Goal: Task Accomplishment & Management: Use online tool/utility

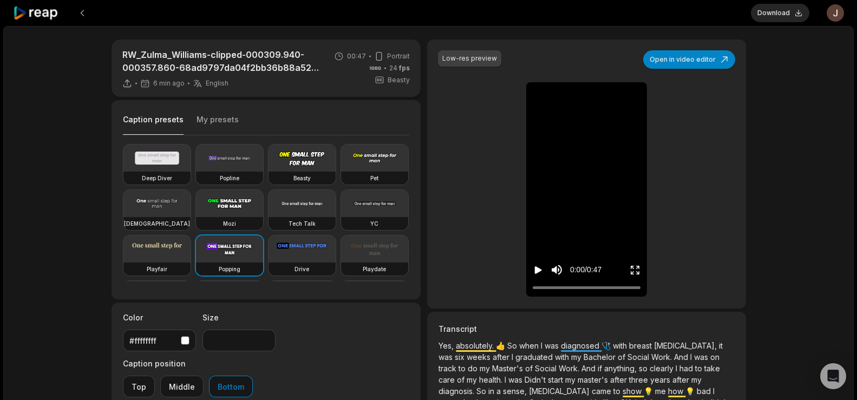
scroll to position [88, 0]
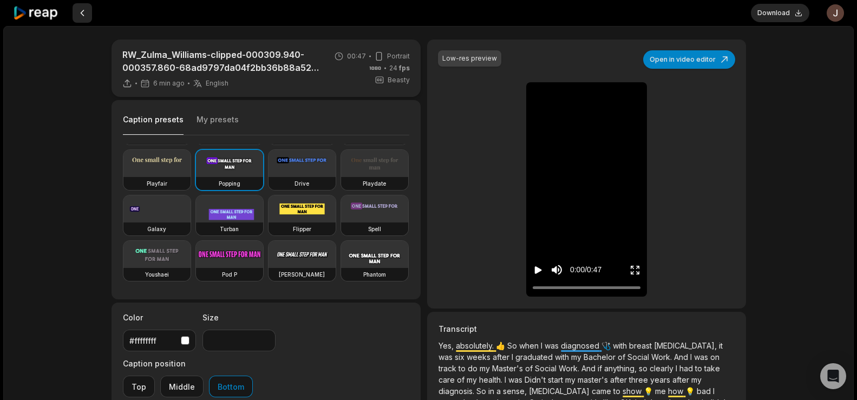
click at [84, 10] on button at bounding box center [82, 12] width 19 height 19
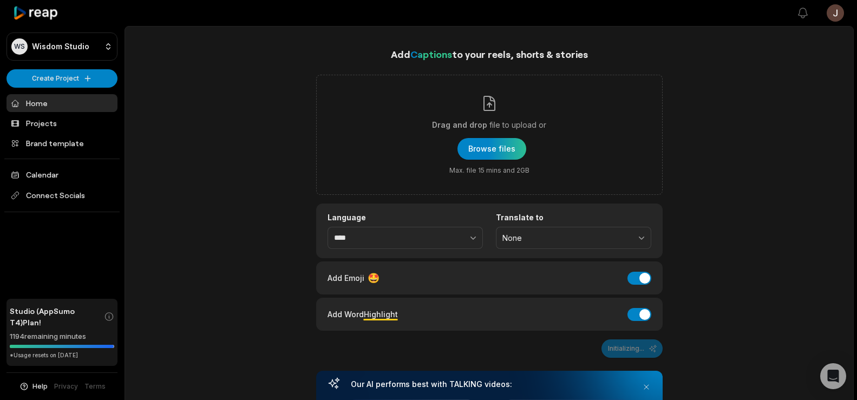
scroll to position [83, 0]
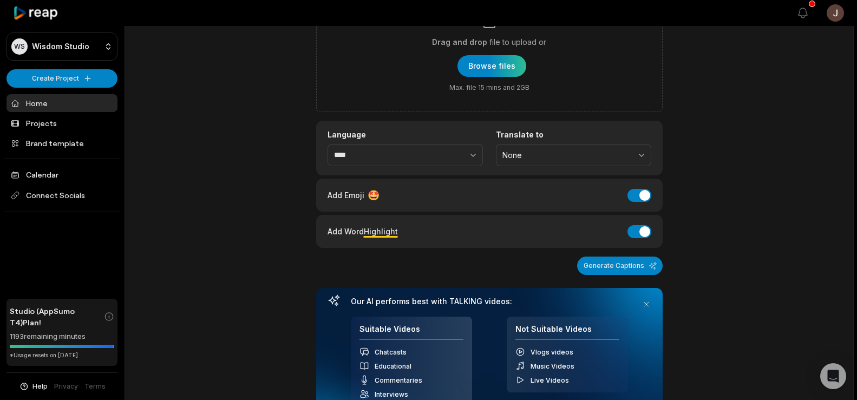
click at [47, 100] on link "Home" at bounding box center [61, 103] width 111 height 18
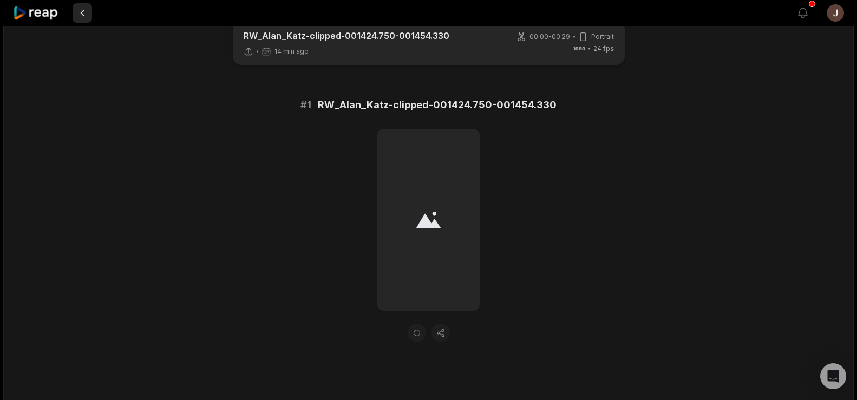
click at [83, 15] on button at bounding box center [82, 12] width 19 height 19
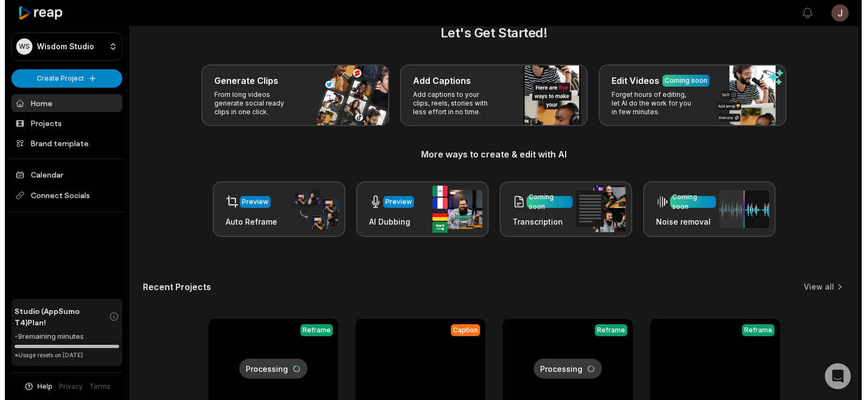
scroll to position [124, 0]
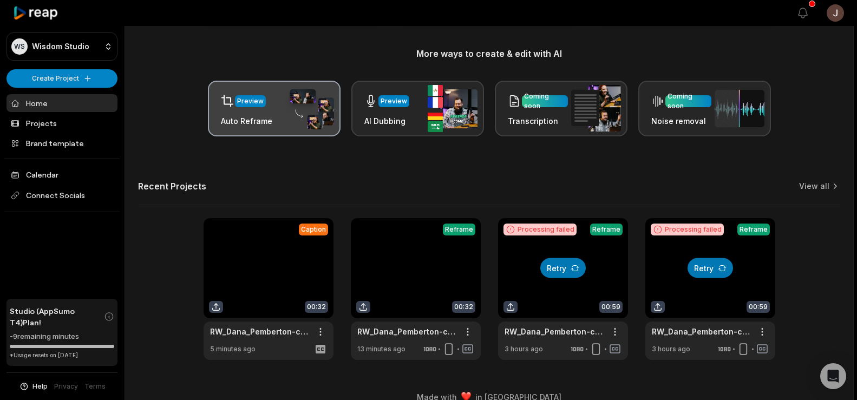
click at [244, 102] on div "Preview" at bounding box center [250, 101] width 27 height 10
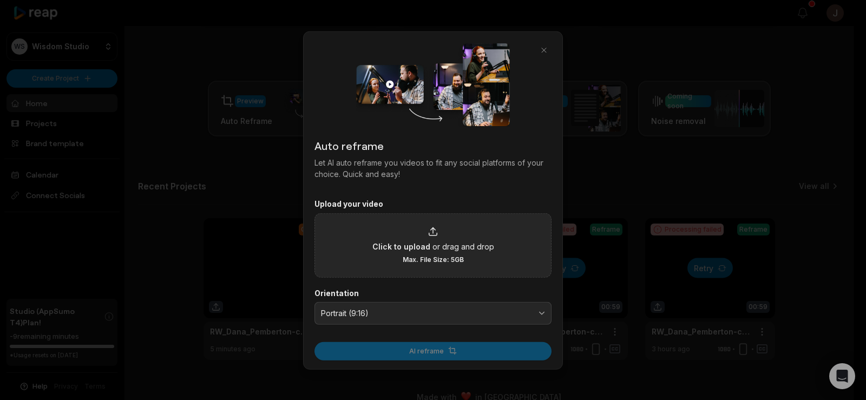
click at [432, 247] on span "or drag and drop" at bounding box center [463, 245] width 62 height 11
click at [0, 0] on input "Click to upload or drag and drop Max. File Size: 5GB" at bounding box center [0, 0] width 0 height 0
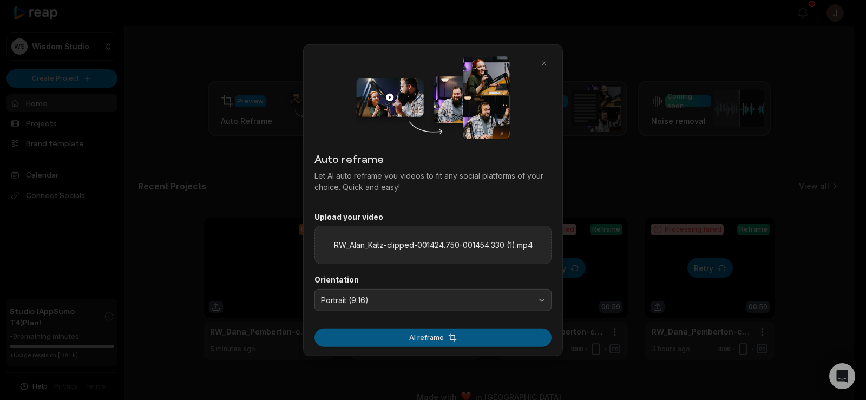
click at [411, 337] on button "AI reframe" at bounding box center [432, 337] width 237 height 18
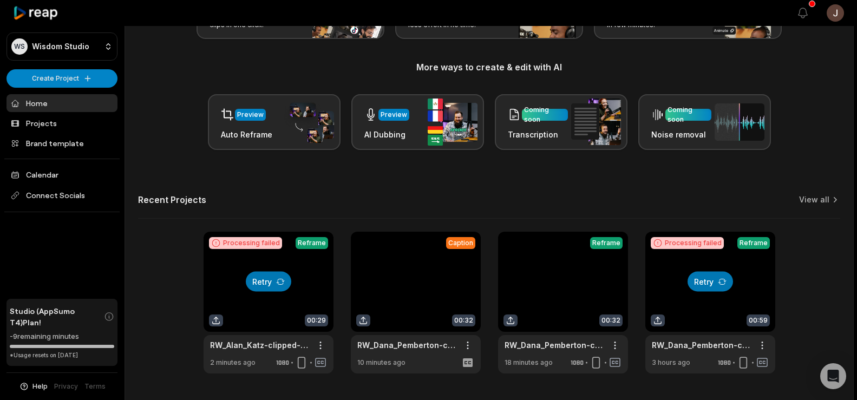
scroll to position [109, 0]
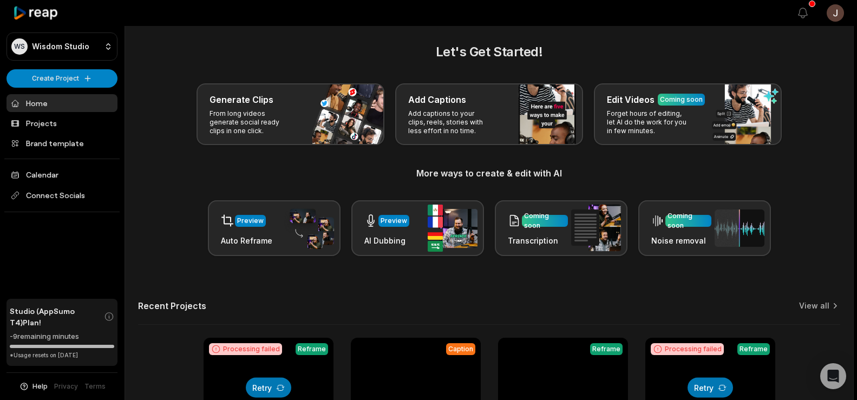
scroll to position [2, 0]
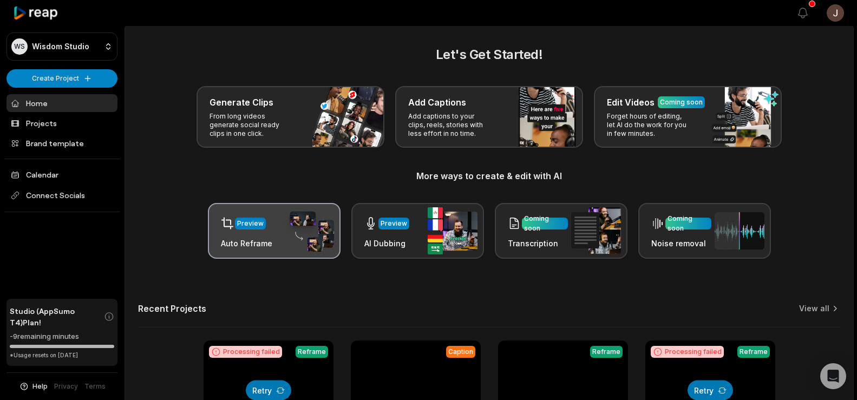
click at [264, 226] on div "Preview" at bounding box center [250, 224] width 31 height 12
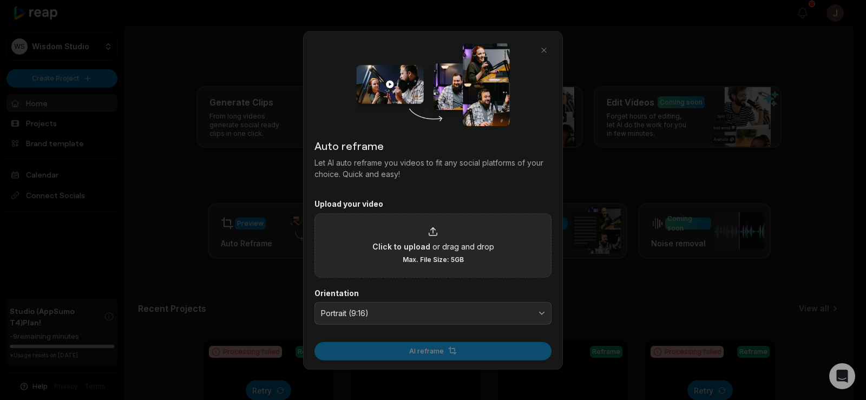
click at [425, 234] on div "Click to upload or drag and drop Max. File Size: 5GB" at bounding box center [433, 244] width 122 height 37
click at [0, 0] on input "Click to upload or drag and drop Max. File Size: 5GB" at bounding box center [0, 0] width 0 height 0
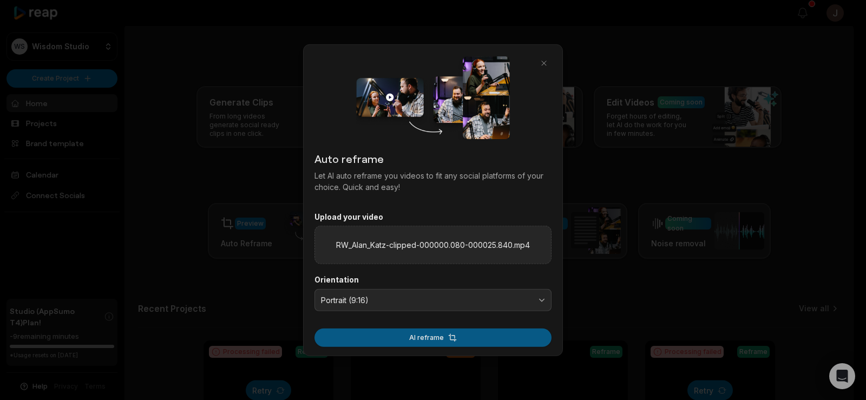
click at [412, 336] on button "AI reframe" at bounding box center [432, 337] width 237 height 18
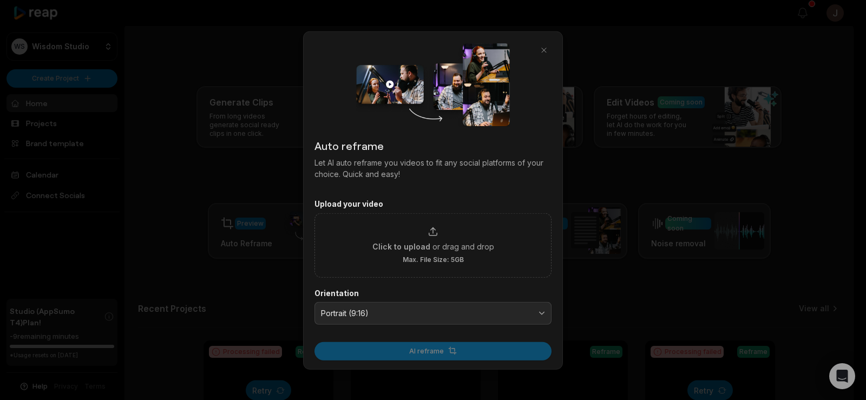
click at [255, 34] on div at bounding box center [433, 200] width 866 height 400
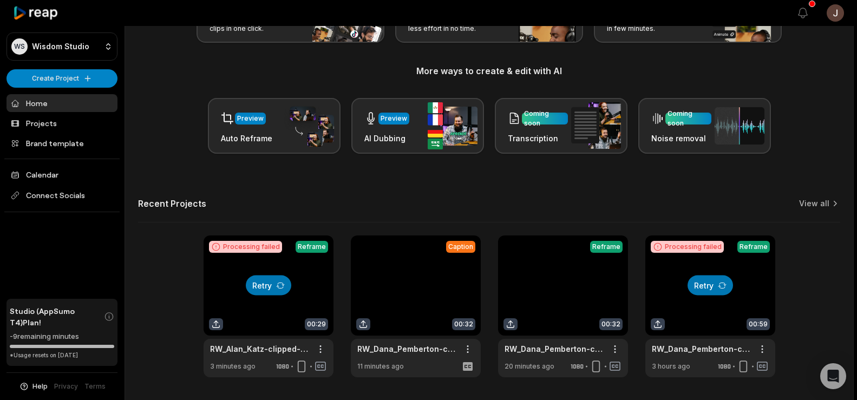
scroll to position [108, 0]
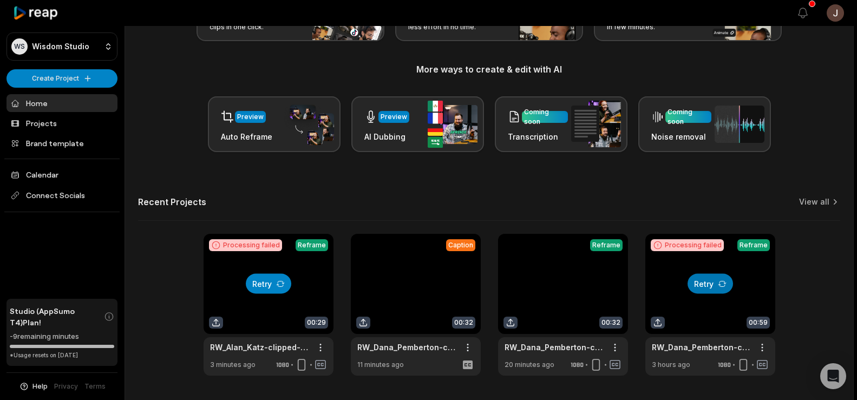
click at [265, 285] on button "Retry" at bounding box center [268, 284] width 45 height 20
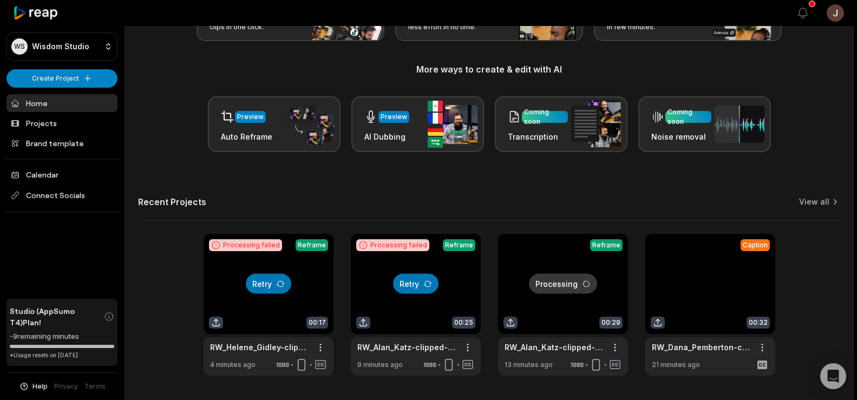
click at [265, 285] on button "Retry" at bounding box center [268, 284] width 45 height 20
click at [267, 306] on link at bounding box center [268, 305] width 130 height 142
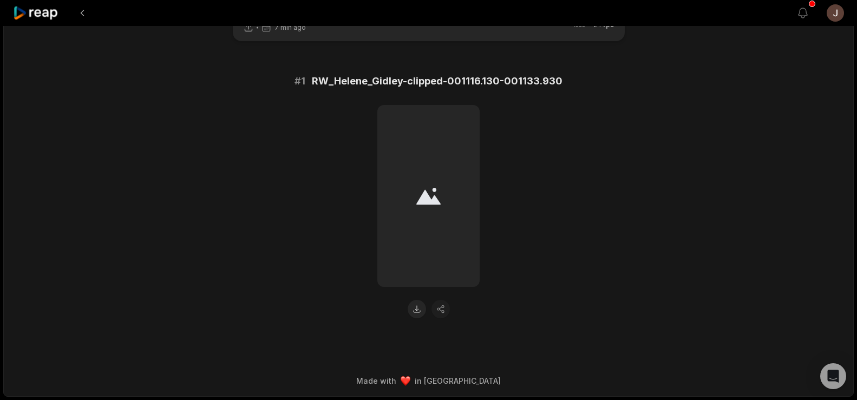
scroll to position [40, 0]
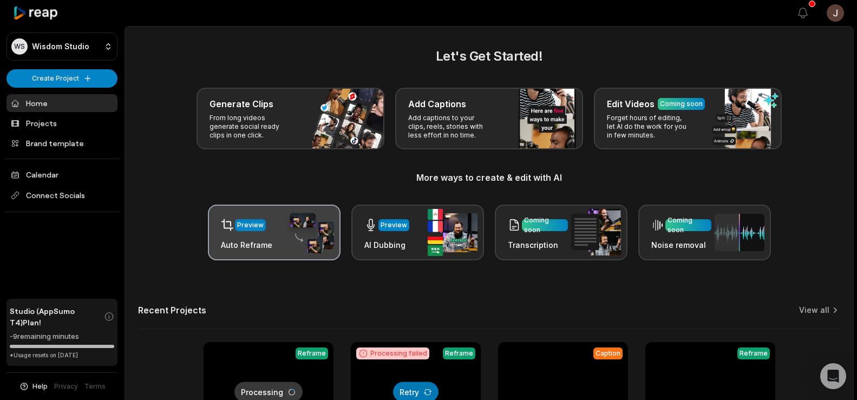
click at [254, 213] on div "Preview Auto Reframe" at bounding box center [274, 233] width 133 height 56
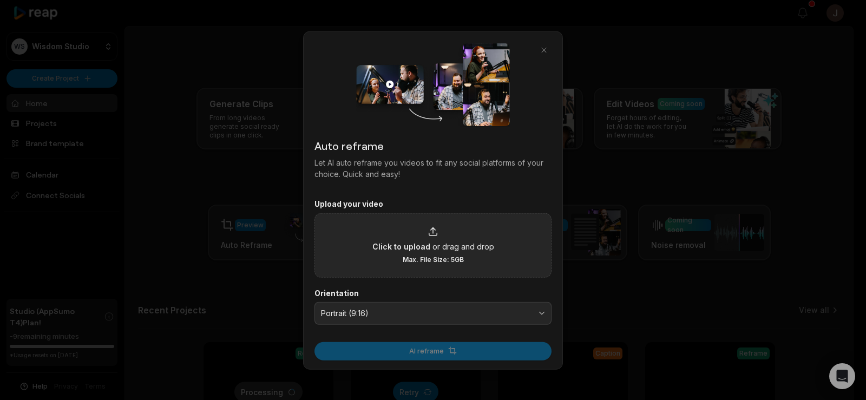
click at [405, 234] on div "Click to upload or drag and drop Max. File Size: 5GB" at bounding box center [433, 244] width 122 height 37
click at [0, 0] on input "Click to upload or drag and drop Max. File Size: 5GB" at bounding box center [0, 0] width 0 height 0
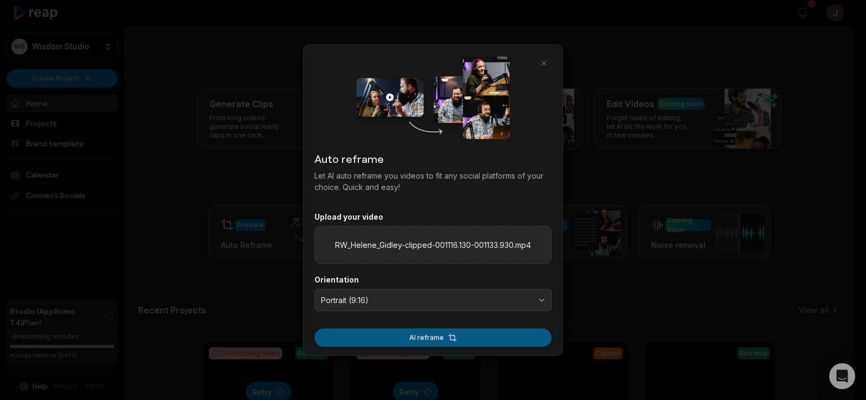
click at [378, 338] on button "AI reframe" at bounding box center [432, 337] width 237 height 18
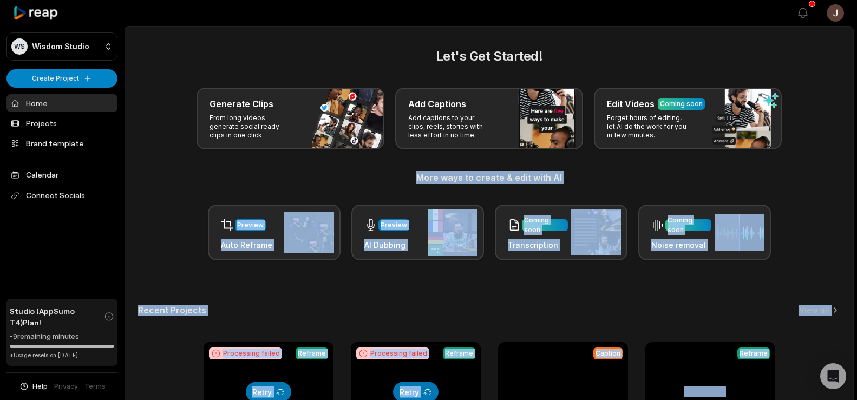
drag, startPoint x: 857, startPoint y: 219, endPoint x: 849, endPoint y: 140, distance: 79.4
click at [825, 131] on div "Generate Clips From long videos generate social ready clips in one click. Add C…" at bounding box center [489, 119] width 702 height 62
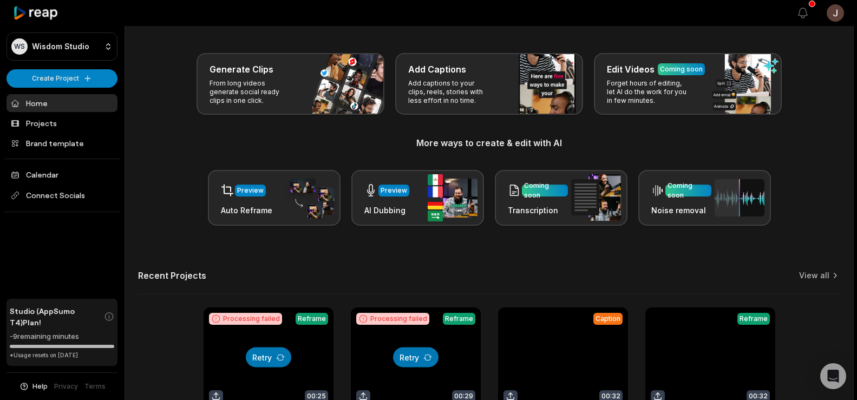
scroll to position [26, 0]
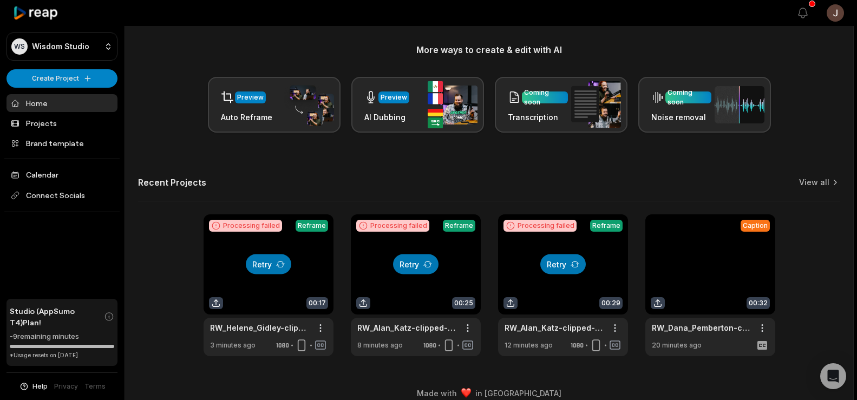
scroll to position [129, 0]
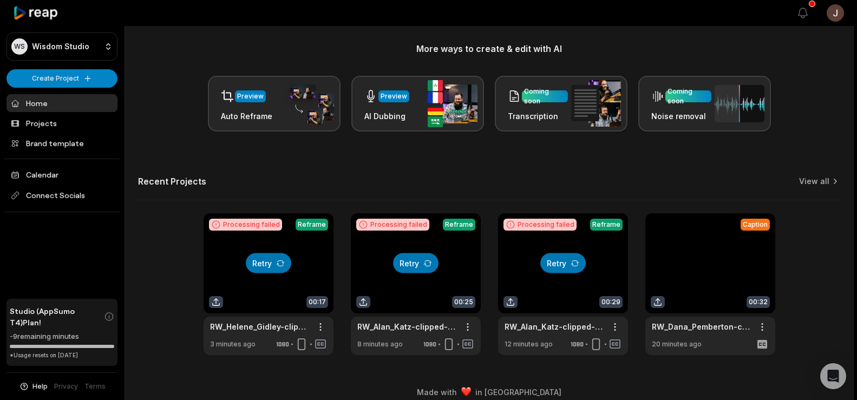
drag, startPoint x: 859, startPoint y: 159, endPoint x: 613, endPoint y: 134, distance: 246.9
click at [613, 134] on div "Let's Get Started! Generate Clips From long videos generate social ready clips …" at bounding box center [489, 136] width 728 height 437
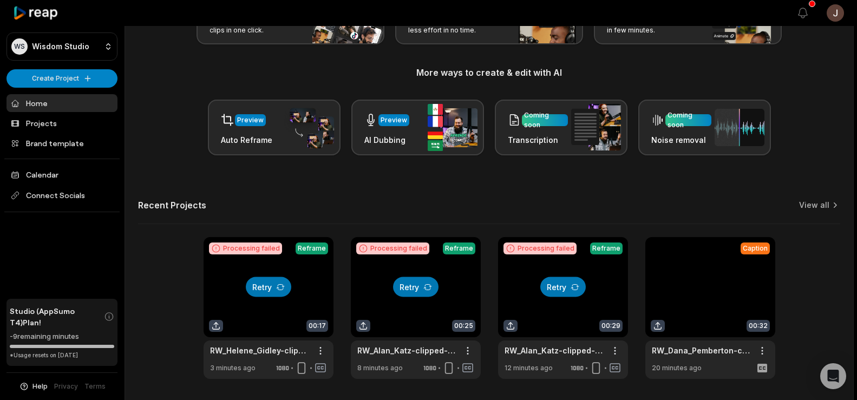
scroll to position [128, 0]
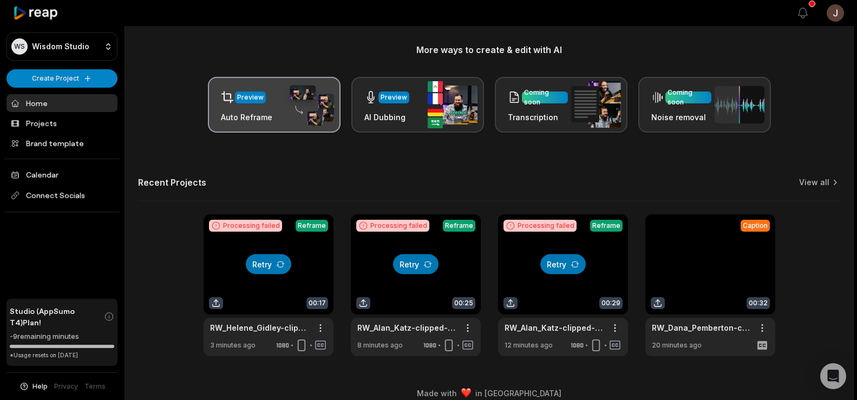
click at [247, 95] on div "Preview" at bounding box center [250, 98] width 27 height 10
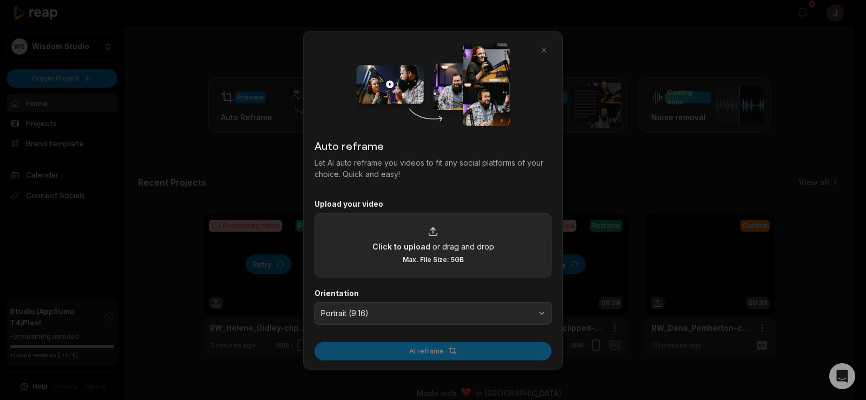
click at [423, 234] on div "Click to upload or drag and drop Max. File Size: 5GB" at bounding box center [433, 244] width 122 height 37
click at [0, 0] on input "Click to upload or drag and drop Max. File Size: 5GB" at bounding box center [0, 0] width 0 height 0
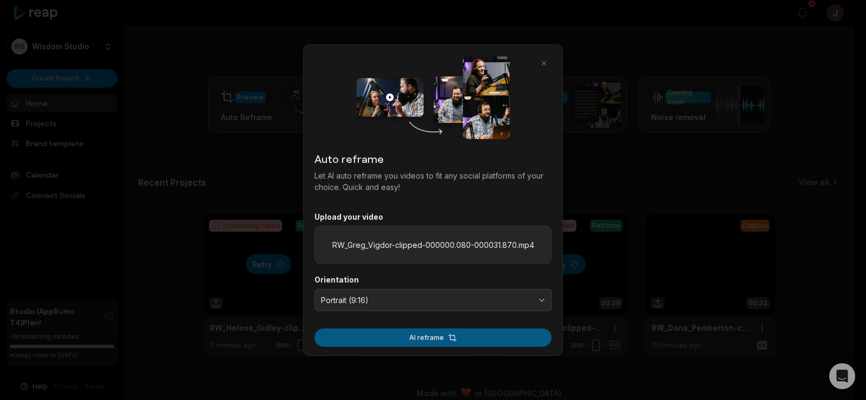
click at [422, 341] on button "AI reframe" at bounding box center [432, 337] width 237 height 18
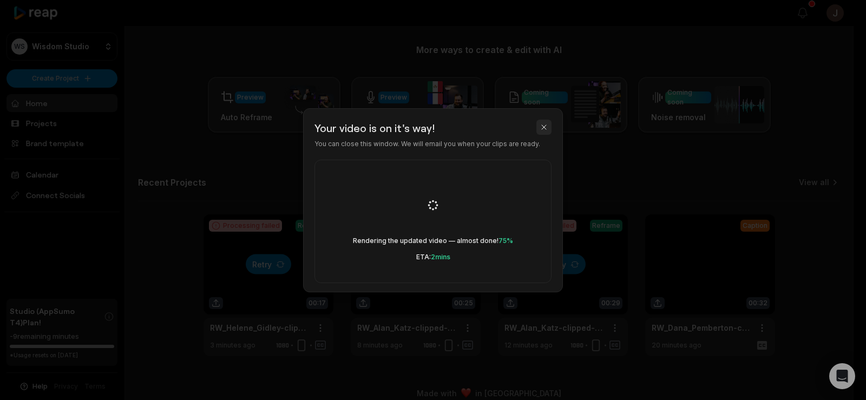
click at [542, 126] on button "button" at bounding box center [543, 127] width 15 height 15
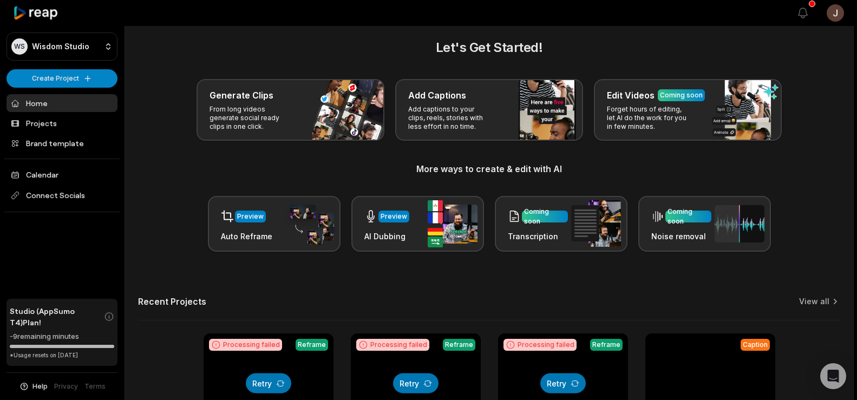
scroll to position [1, 0]
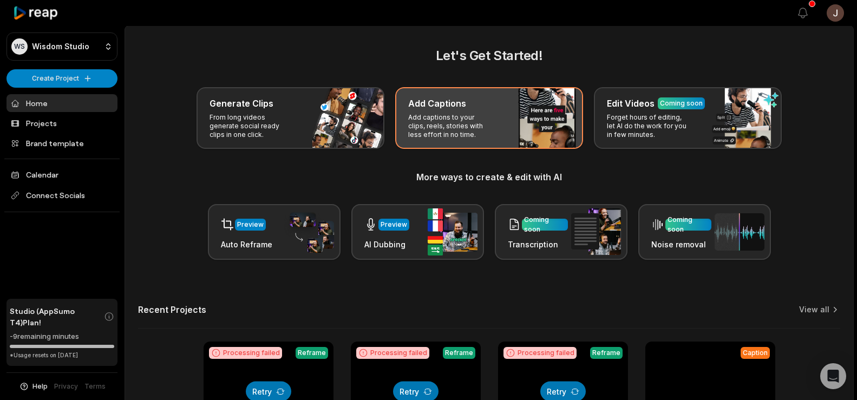
click at [466, 103] on div "Add Captions" at bounding box center [489, 103] width 162 height 13
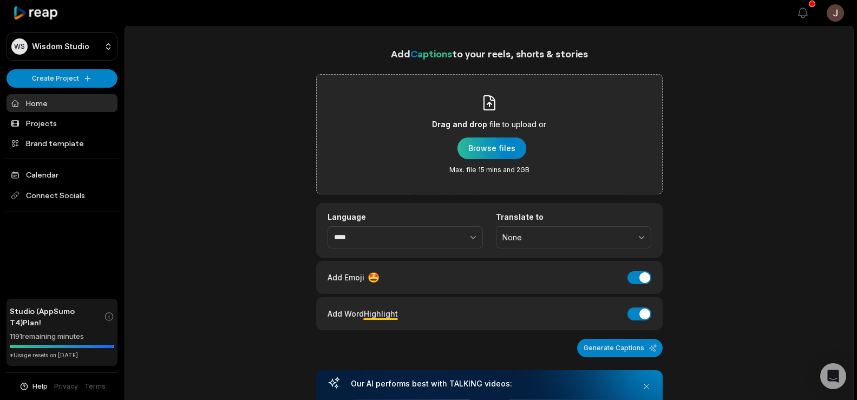
click at [491, 148] on div "button" at bounding box center [491, 148] width 69 height 22
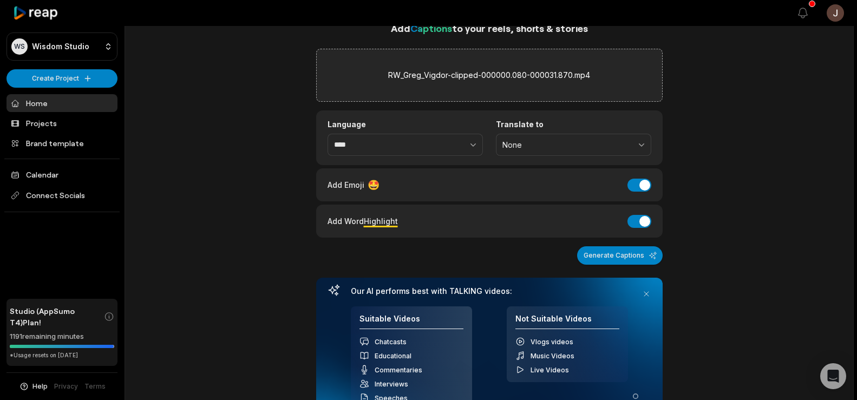
scroll to position [23, 0]
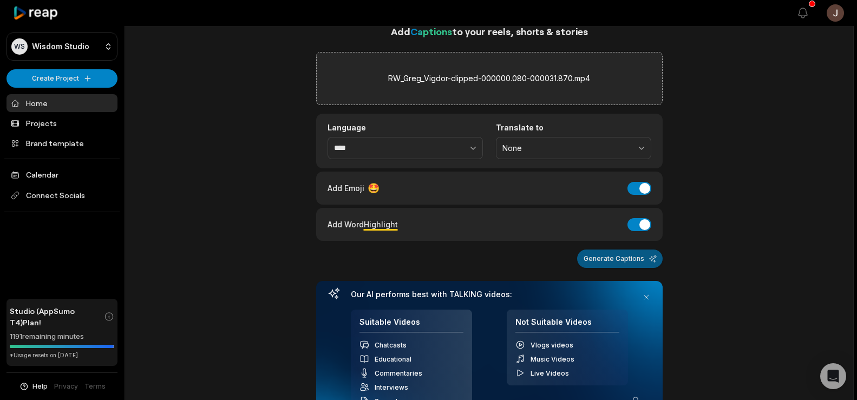
click at [612, 263] on button "Generate Captions" at bounding box center [620, 258] width 86 height 18
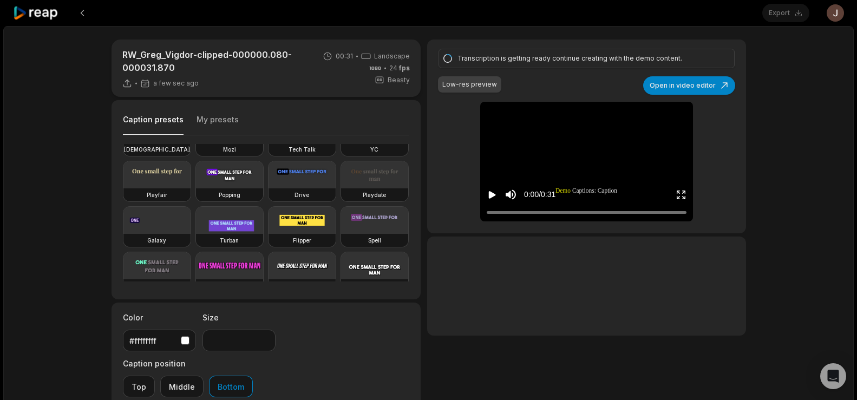
scroll to position [87, 0]
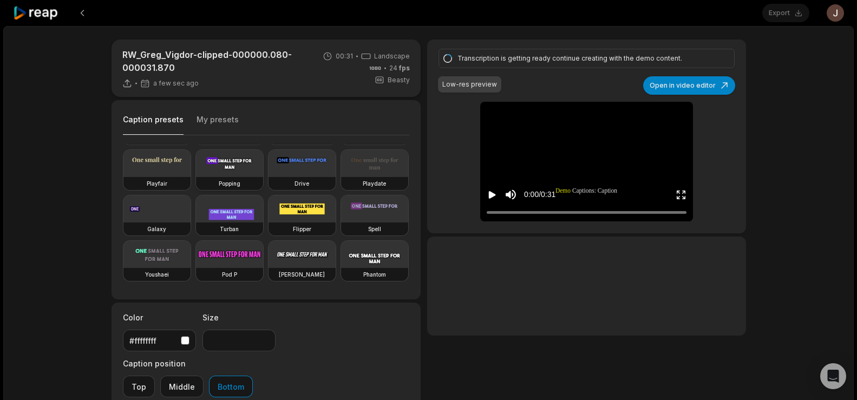
click at [196, 177] on video at bounding box center [229, 163] width 67 height 27
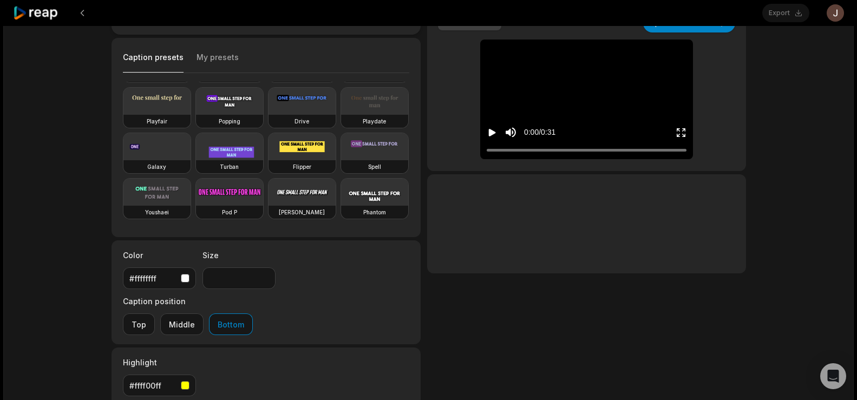
scroll to position [56, 0]
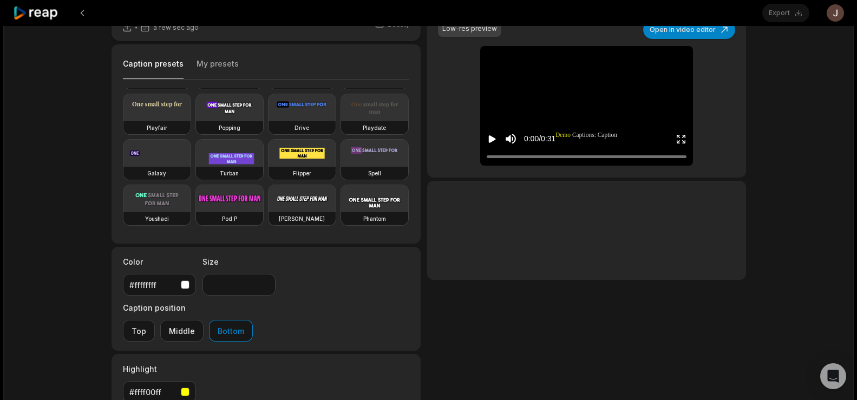
click at [490, 136] on icon "Play video" at bounding box center [492, 139] width 7 height 8
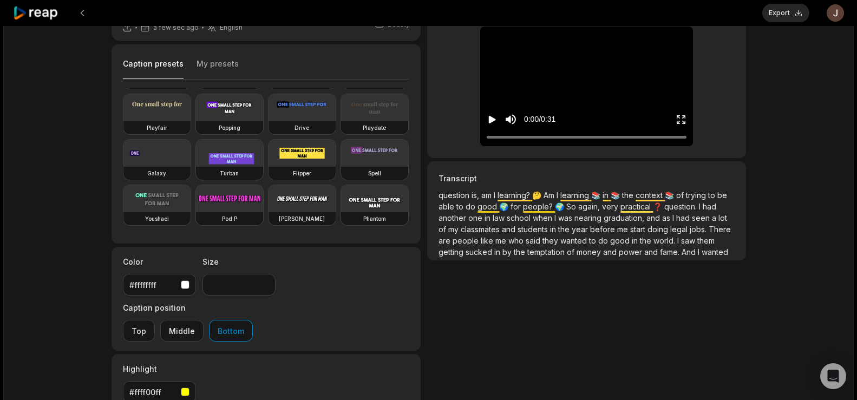
drag, startPoint x: 583, startPoint y: 136, endPoint x: 447, endPoint y: 117, distance: 137.1
click at [447, 117] on div "Low-res preview Open in video editor 🤔 question question is, is, am am I I lear…" at bounding box center [586, 71] width 318 height 174
click at [496, 117] on icon "Pause video" at bounding box center [491, 119] width 11 height 11
click at [496, 117] on icon "Play video" at bounding box center [491, 119] width 11 height 11
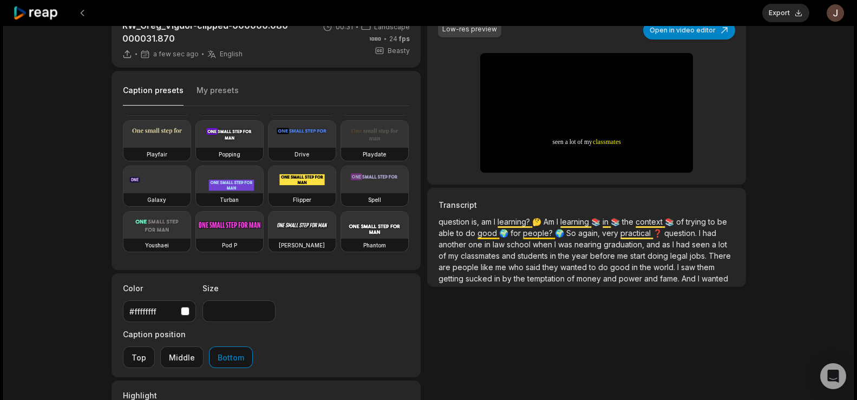
scroll to position [29, 0]
click at [490, 144] on icon "Play video" at bounding box center [492, 147] width 7 height 8
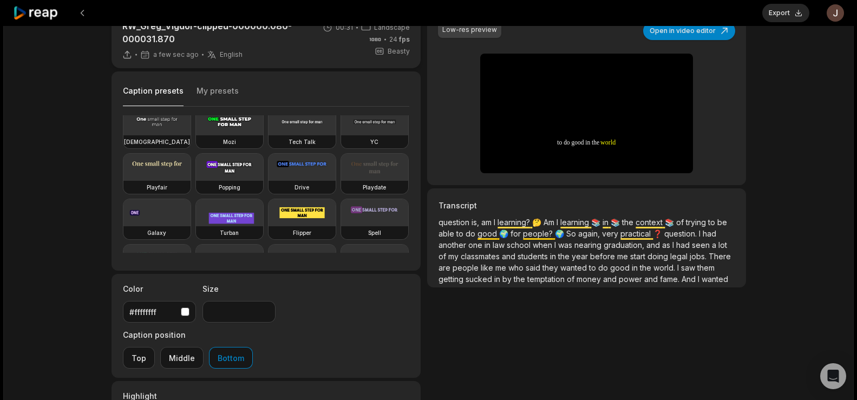
scroll to position [58, 0]
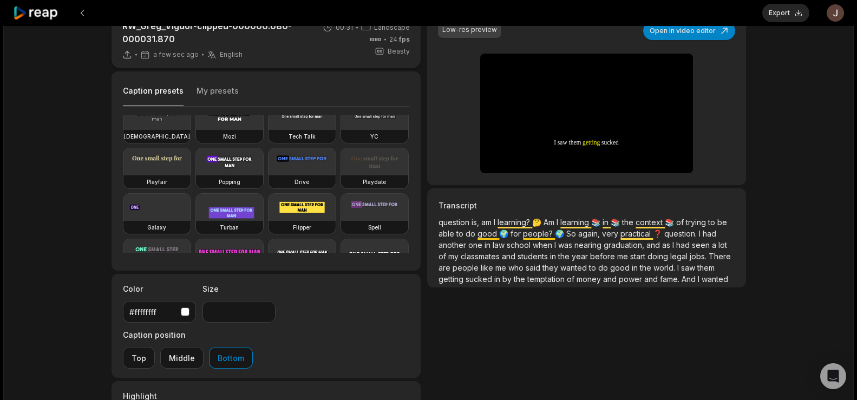
click at [196, 175] on video at bounding box center [229, 161] width 67 height 27
type input "**"
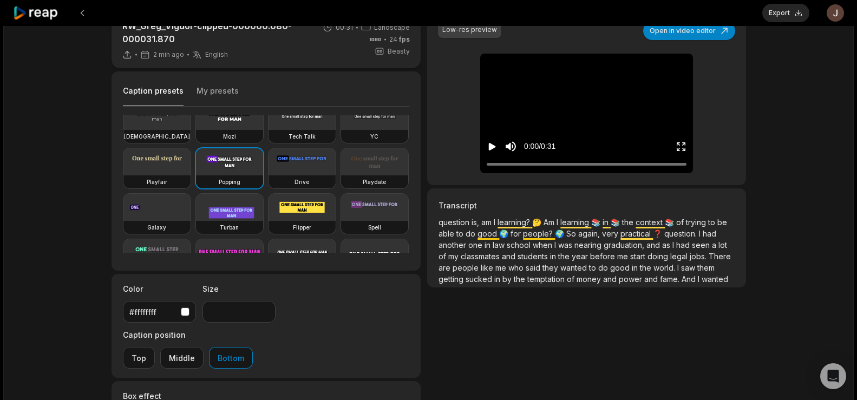
drag, startPoint x: 652, startPoint y: 162, endPoint x: 469, endPoint y: 178, distance: 184.2
click at [469, 178] on div "Low-res preview Open in video editor 🤔 question question is, is, am am I I lear…" at bounding box center [586, 98] width 318 height 174
click at [790, 19] on button "Export" at bounding box center [785, 13] width 47 height 18
click at [764, 12] on button "Download" at bounding box center [780, 13] width 58 height 18
click at [615, 361] on div "Low-res preview Open in video editor 🤔 question question is, is, am am I I lear…" at bounding box center [586, 273] width 318 height 525
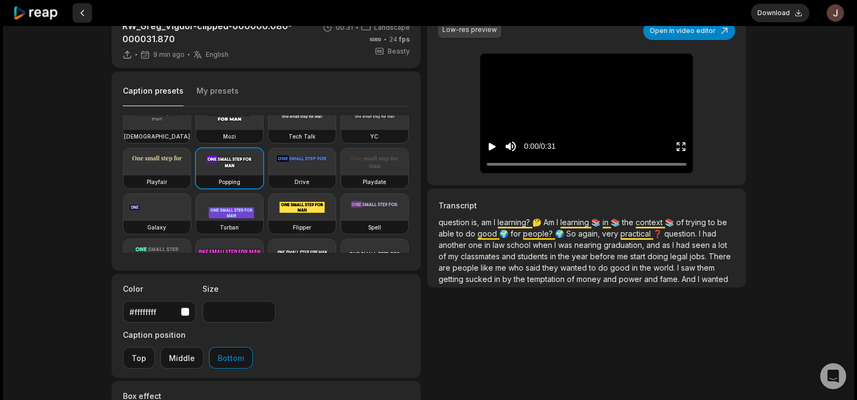
click at [81, 15] on button at bounding box center [82, 12] width 19 height 19
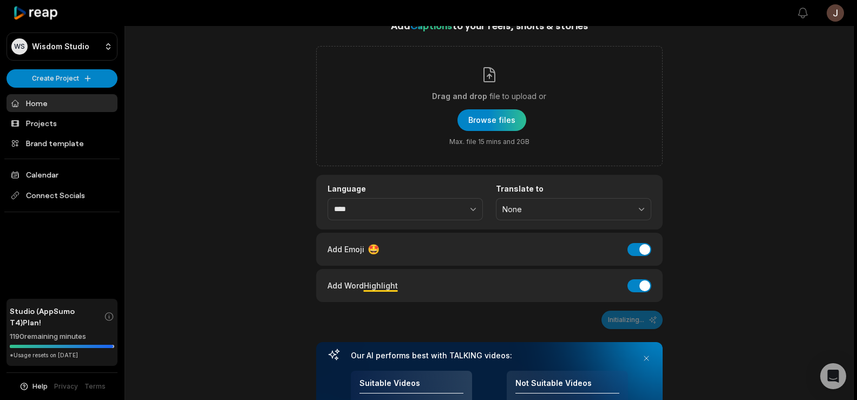
scroll to position [23, 0]
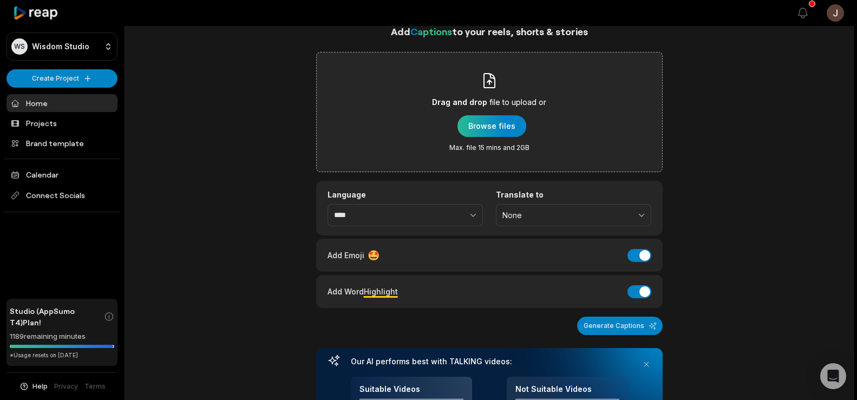
click at [494, 126] on div "button" at bounding box center [491, 126] width 69 height 22
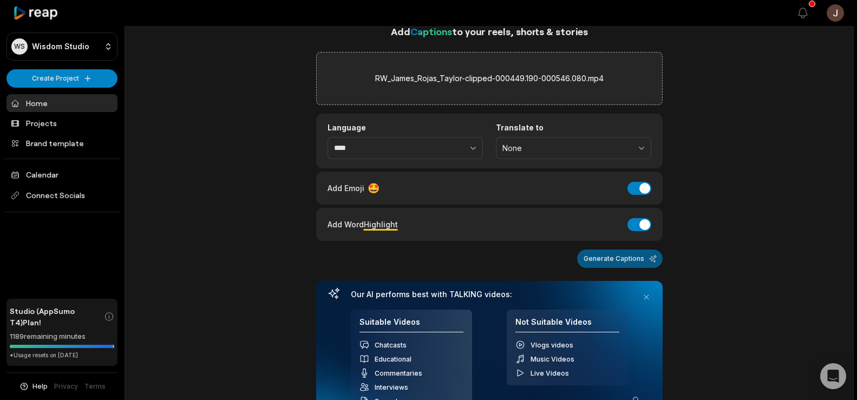
click at [611, 256] on button "Generate Captions" at bounding box center [620, 258] width 86 height 18
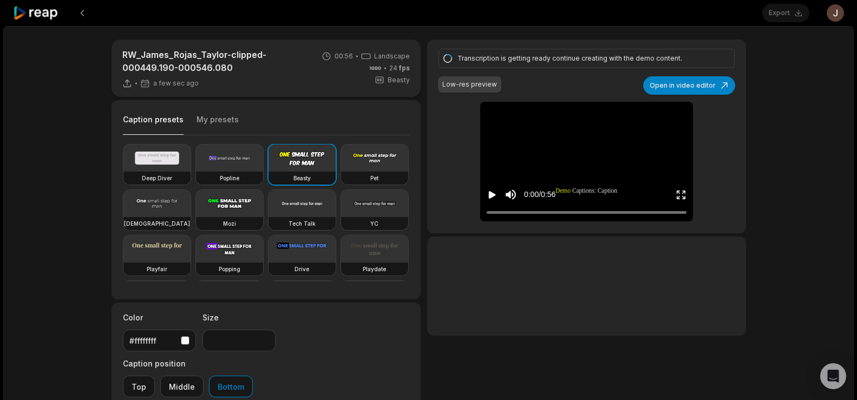
scroll to position [90, 0]
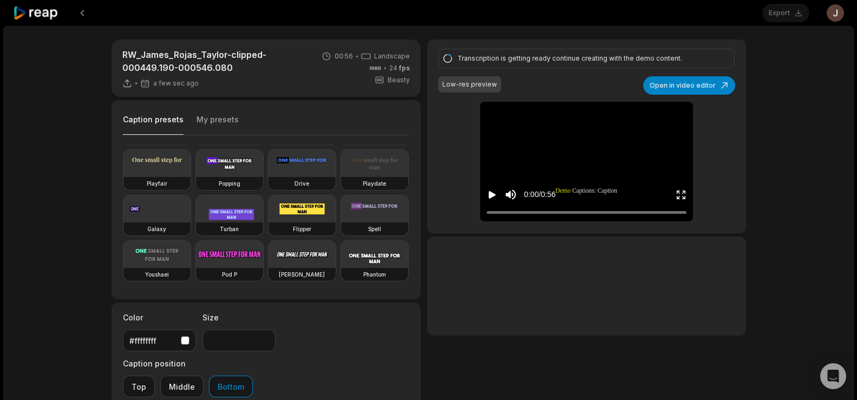
click at [196, 177] on video at bounding box center [229, 163] width 67 height 27
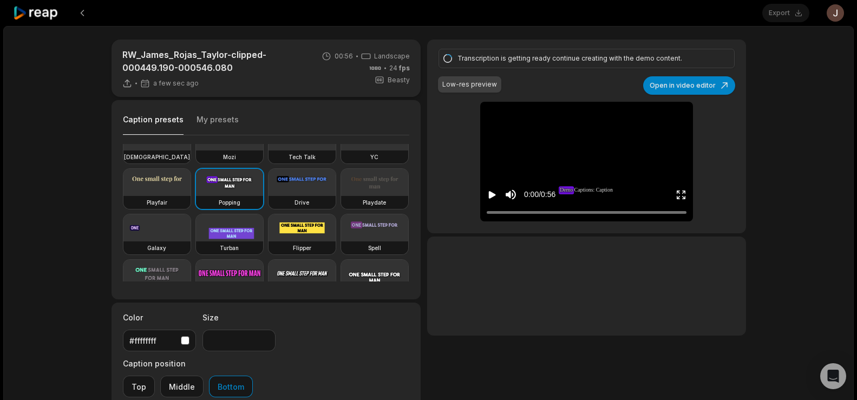
scroll to position [71, 0]
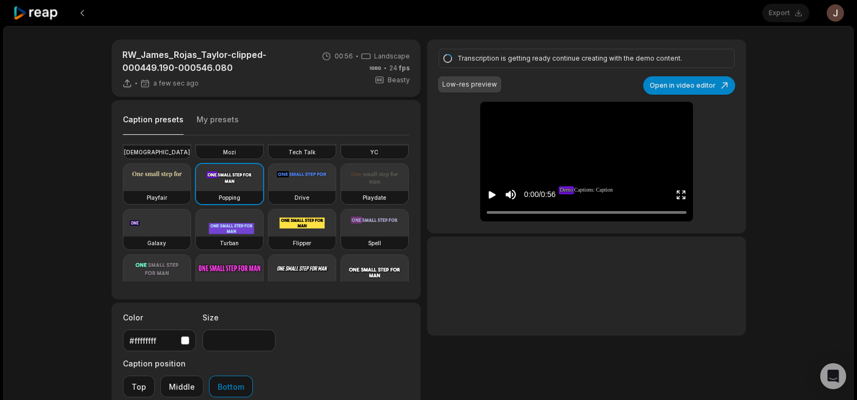
click at [490, 189] on icon "Play video" at bounding box center [491, 194] width 11 height 11
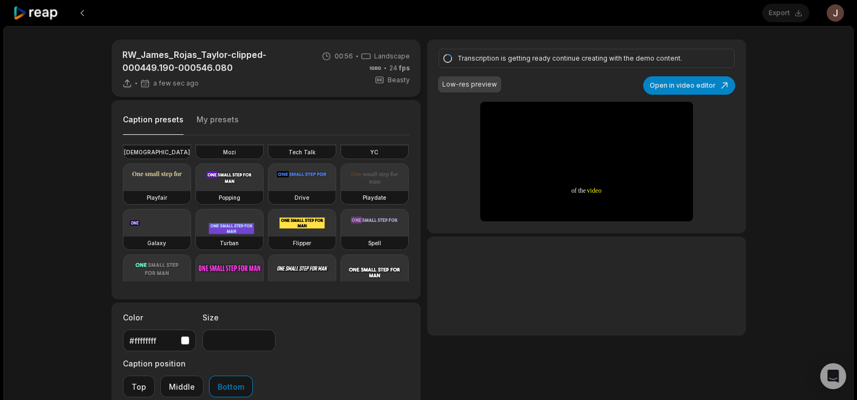
click at [196, 191] on video at bounding box center [229, 177] width 67 height 27
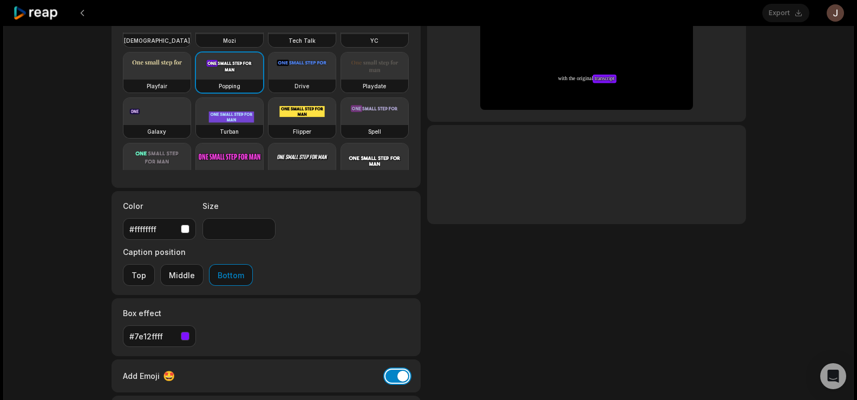
click at [397, 370] on button "Add Emoji" at bounding box center [397, 376] width 24 height 13
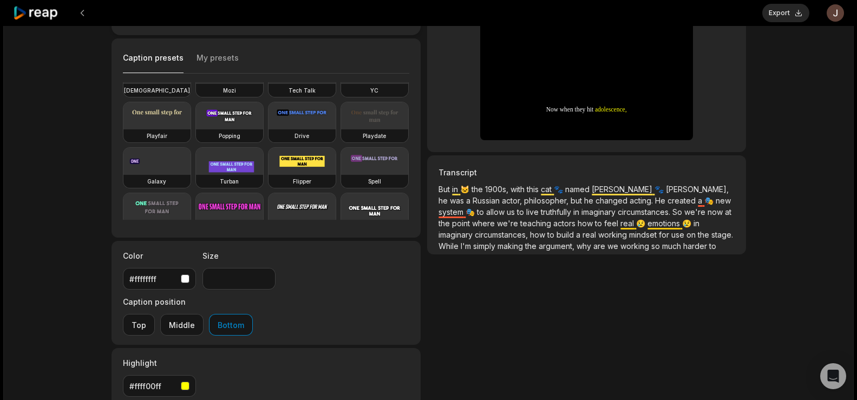
scroll to position [76, 0]
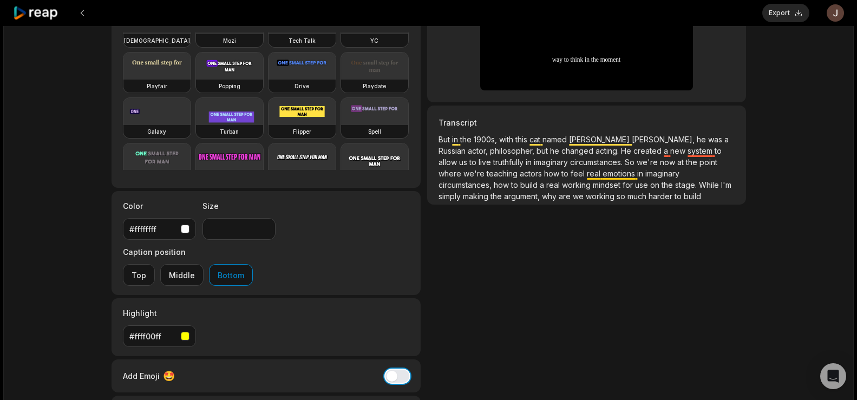
scroll to position [115, 0]
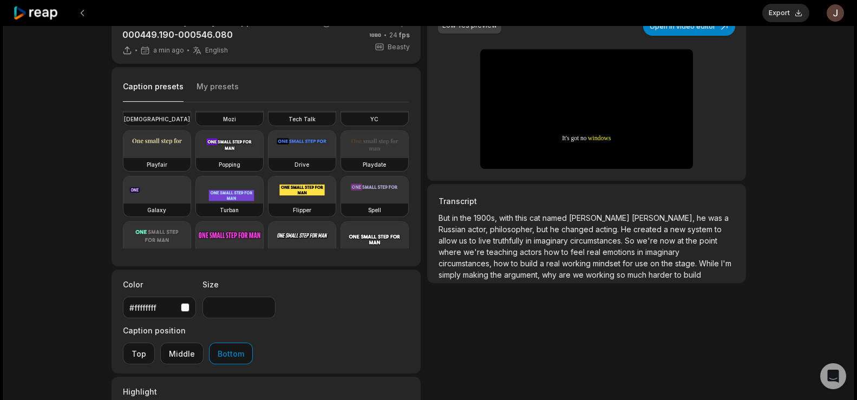
scroll to position [14, 0]
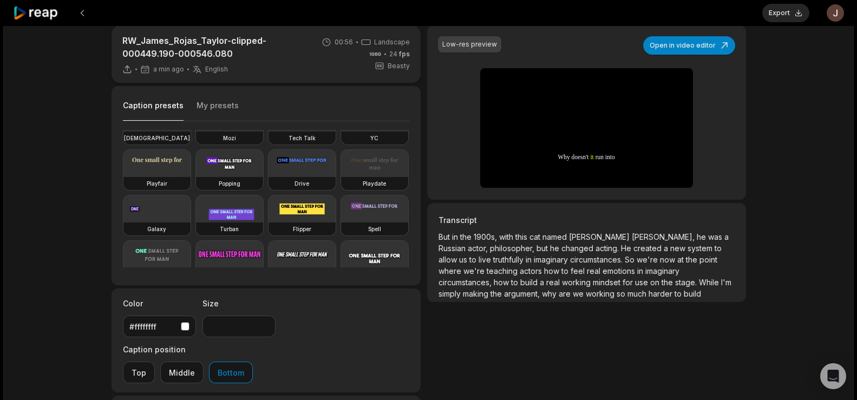
click at [196, 177] on video at bounding box center [229, 163] width 67 height 27
type input "**"
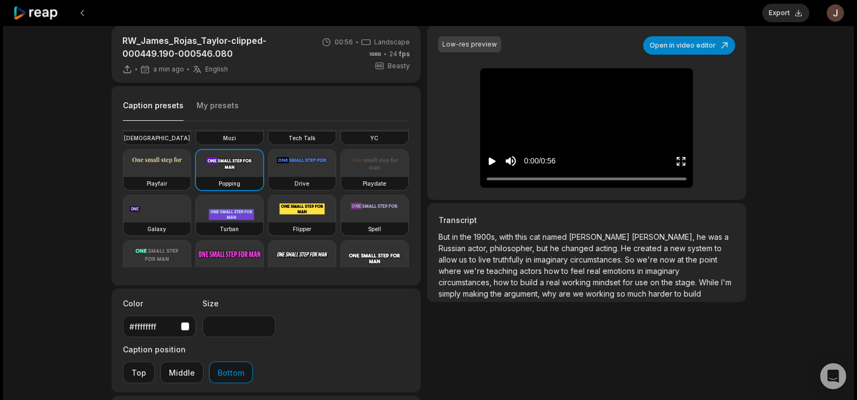
scroll to position [0, 0]
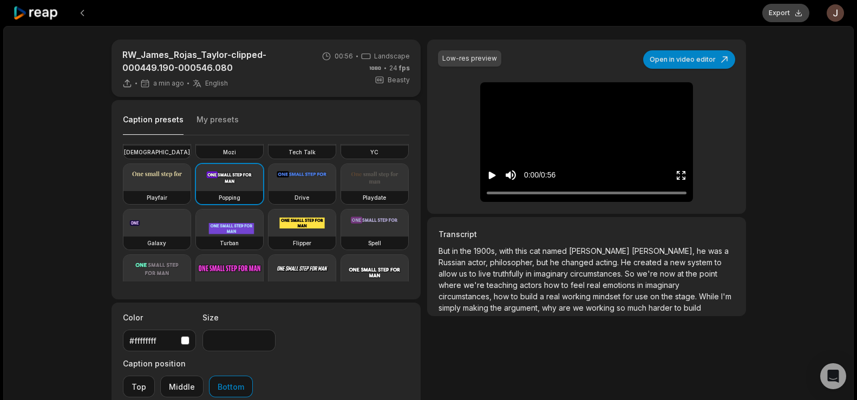
click at [786, 5] on button "Export" at bounding box center [785, 13] width 47 height 18
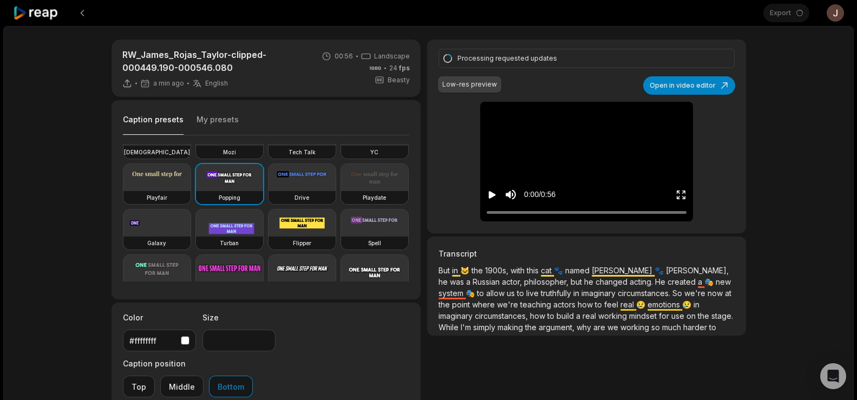
click at [486, 192] on icon "Play video" at bounding box center [491, 194] width 11 height 11
click at [491, 196] on icon "Pause video" at bounding box center [491, 194] width 11 height 11
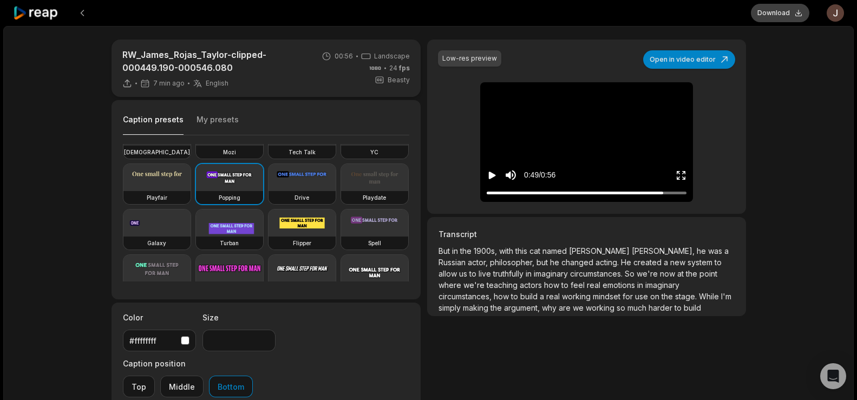
click at [773, 11] on button "Download" at bounding box center [780, 13] width 58 height 18
click at [83, 12] on button at bounding box center [82, 12] width 19 height 19
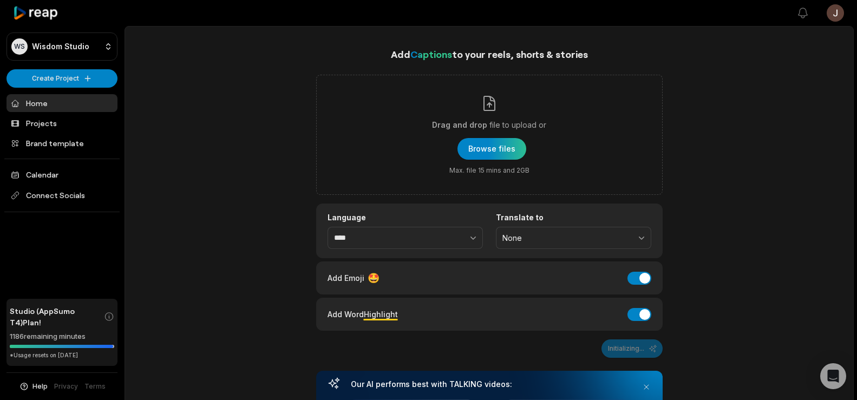
scroll to position [23, 0]
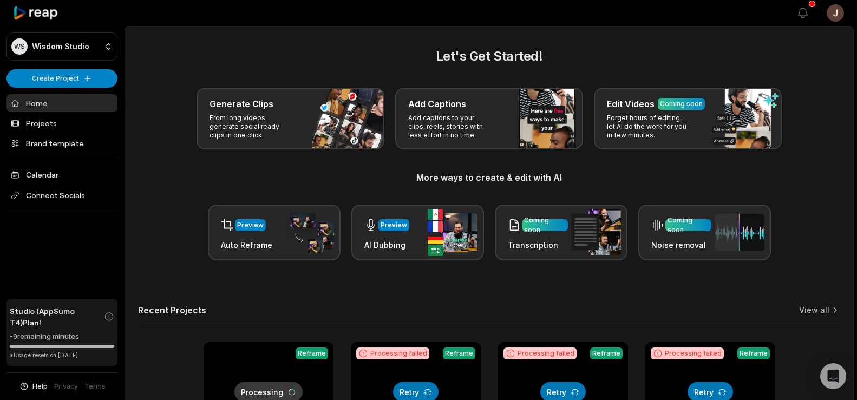
scroll to position [140, 0]
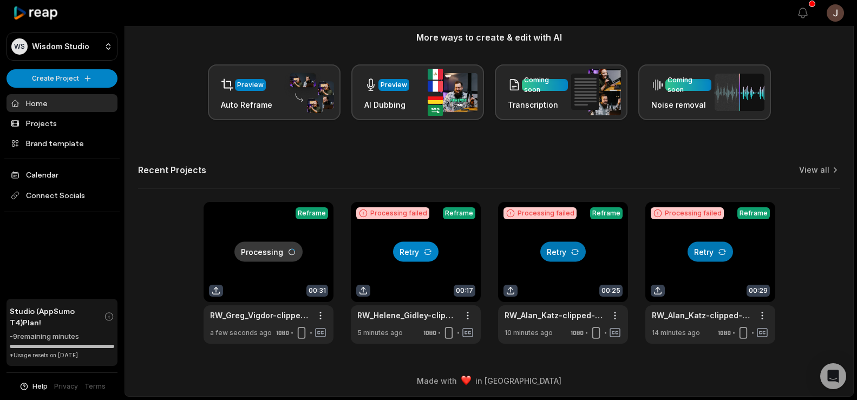
click at [426, 254] on icon at bounding box center [427, 251] width 9 height 9
click at [391, 259] on link at bounding box center [416, 273] width 130 height 142
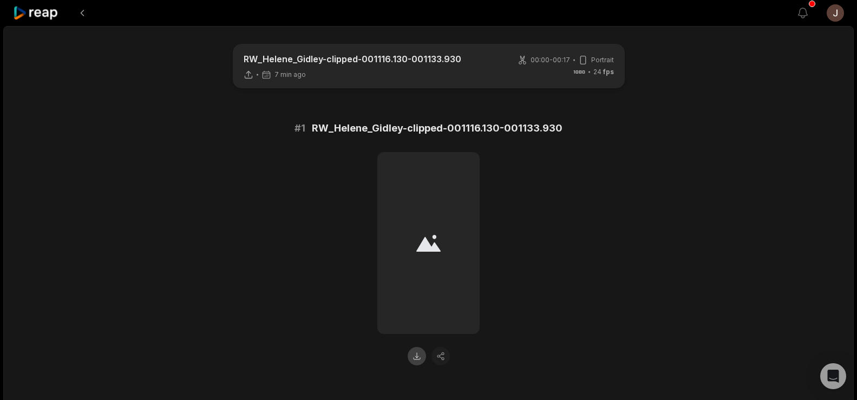
click at [414, 354] on button at bounding box center [416, 356] width 18 height 18
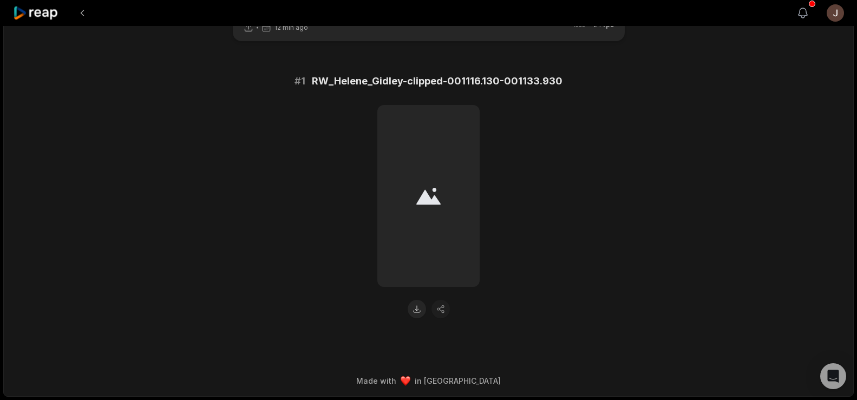
scroll to position [3, 0]
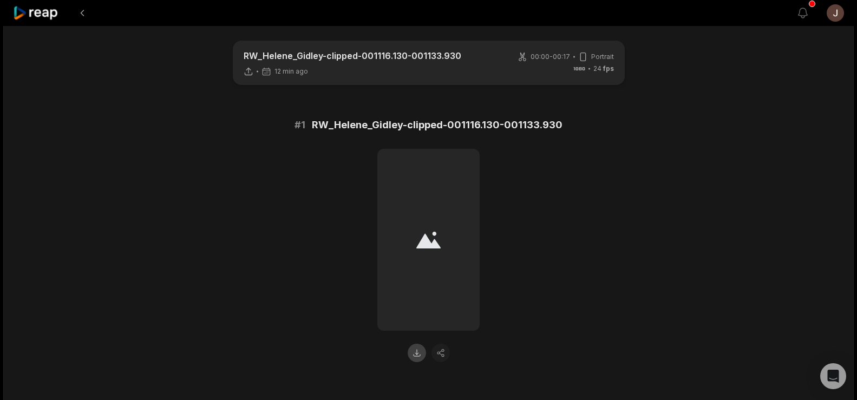
click at [414, 358] on button at bounding box center [416, 353] width 18 height 18
click at [516, 233] on div at bounding box center [429, 255] width 524 height 213
click at [88, 18] on button at bounding box center [82, 12] width 19 height 19
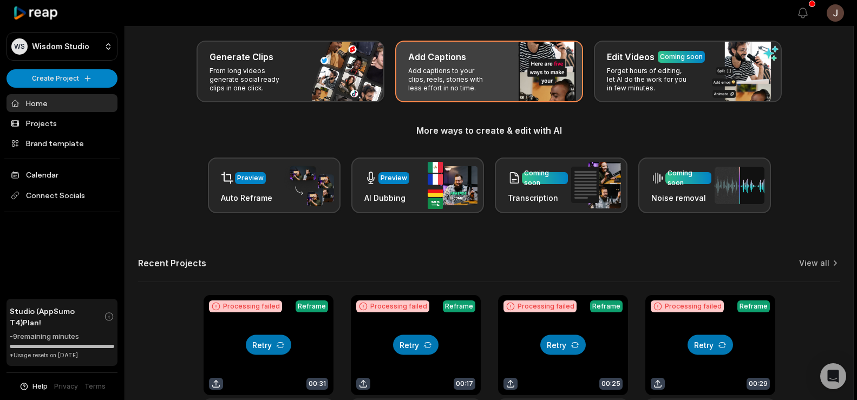
click at [435, 68] on p "Add captions to your clips, reels, stories with less effort in no time." at bounding box center [450, 80] width 84 height 26
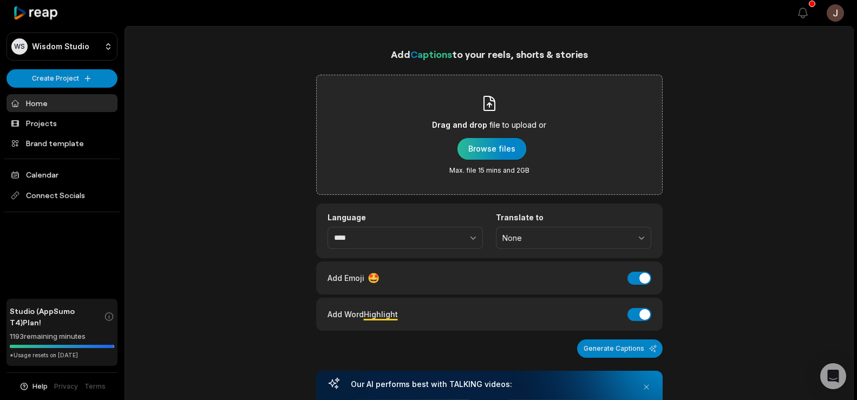
click at [501, 155] on div "button" at bounding box center [491, 149] width 69 height 22
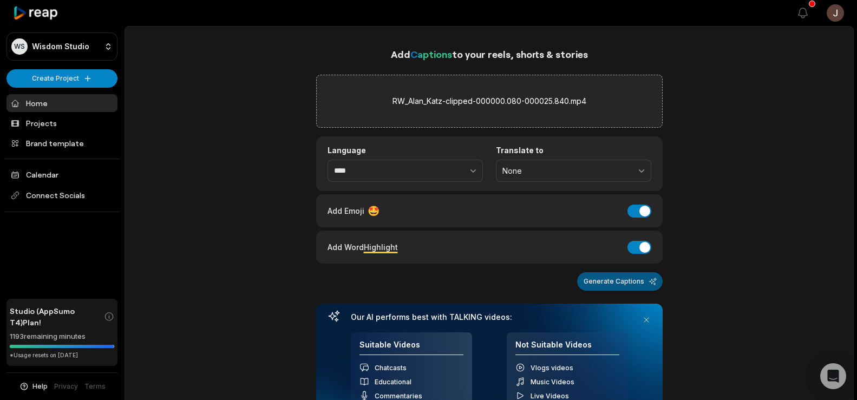
click at [613, 277] on button "Generate Captions" at bounding box center [620, 281] width 86 height 18
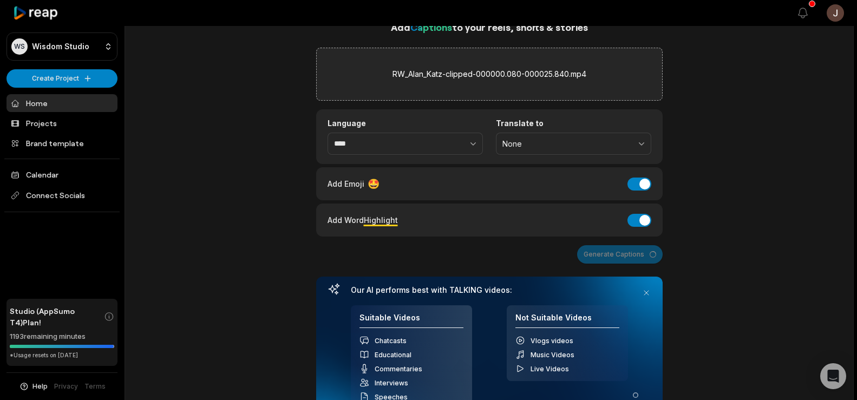
scroll to position [29, 0]
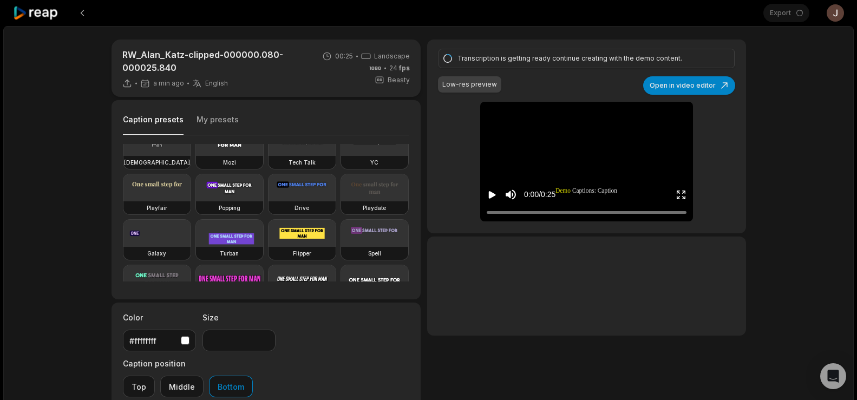
scroll to position [61, 0]
click at [196, 201] on video at bounding box center [229, 187] width 67 height 27
click at [491, 198] on icon "Play video" at bounding box center [492, 195] width 7 height 8
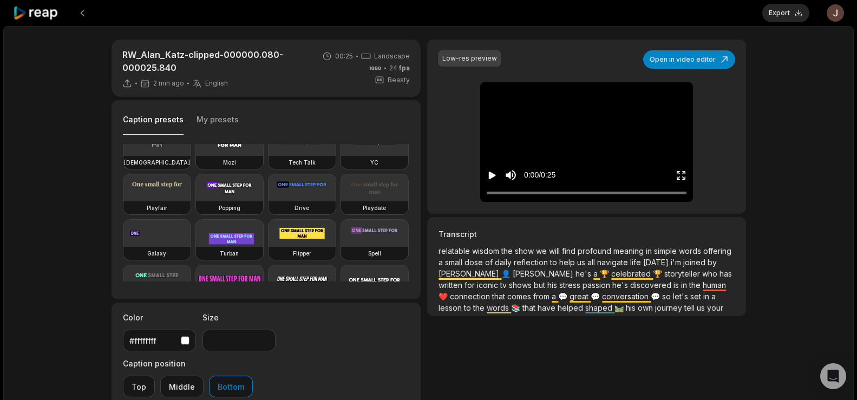
click at [492, 174] on icon "Play video" at bounding box center [492, 176] width 7 height 8
click at [196, 201] on video at bounding box center [229, 187] width 67 height 27
type input "**"
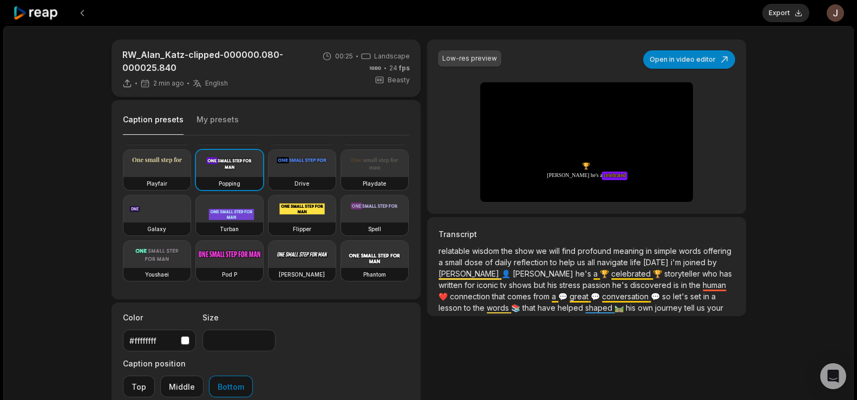
scroll to position [155, 0]
click at [487, 378] on div "Low-res preview Open in video editor relatable relatable wisdom wisdom the the …" at bounding box center [586, 302] width 318 height 525
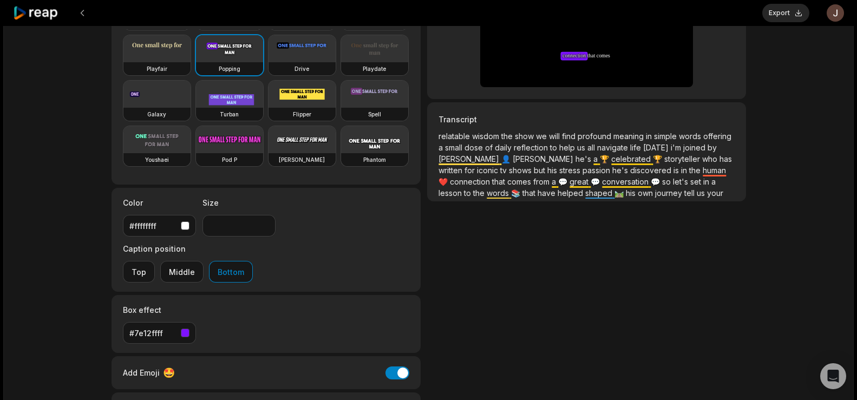
scroll to position [115, 0]
click at [405, 366] on button "Add Emoji" at bounding box center [397, 372] width 24 height 13
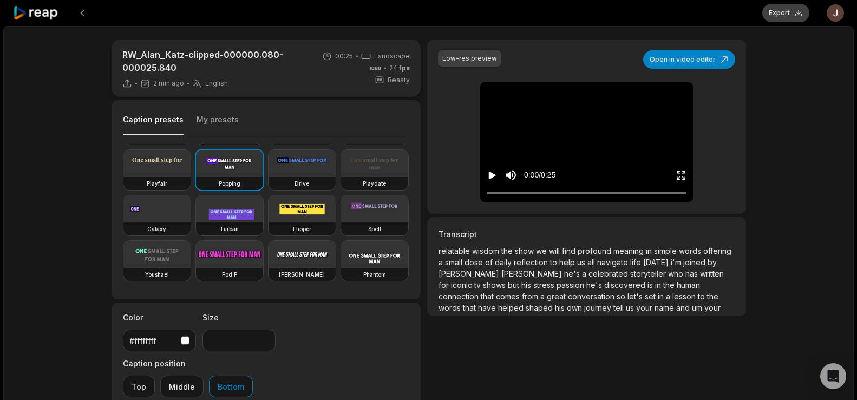
click at [773, 13] on button "Export" at bounding box center [785, 13] width 47 height 18
click at [786, 10] on button "Download" at bounding box center [780, 13] width 58 height 18
click at [80, 5] on button at bounding box center [82, 12] width 19 height 19
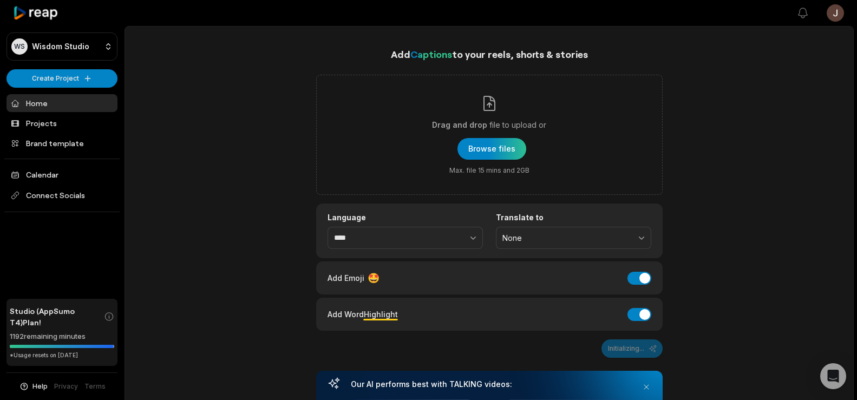
scroll to position [29, 0]
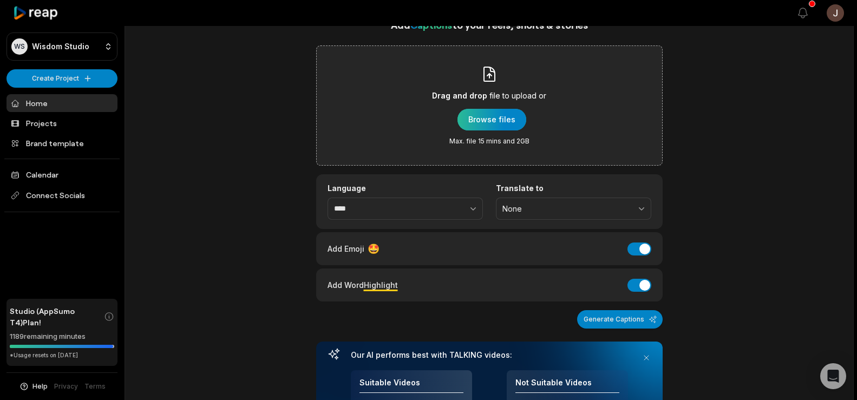
click at [488, 121] on div "button" at bounding box center [491, 120] width 69 height 22
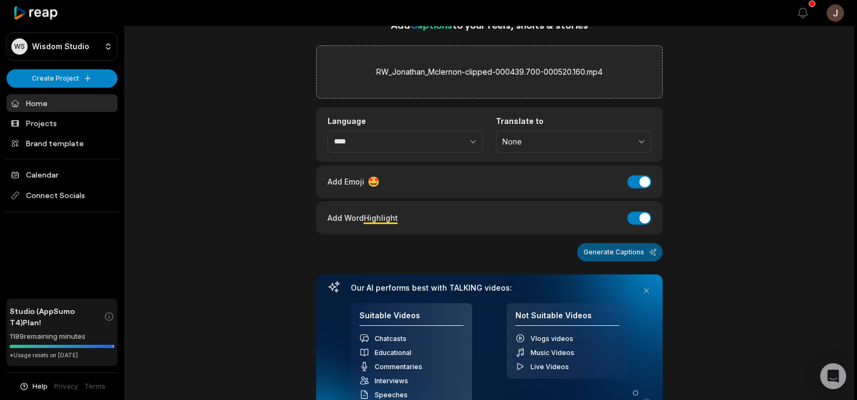
click at [621, 246] on button "Generate Captions" at bounding box center [620, 252] width 86 height 18
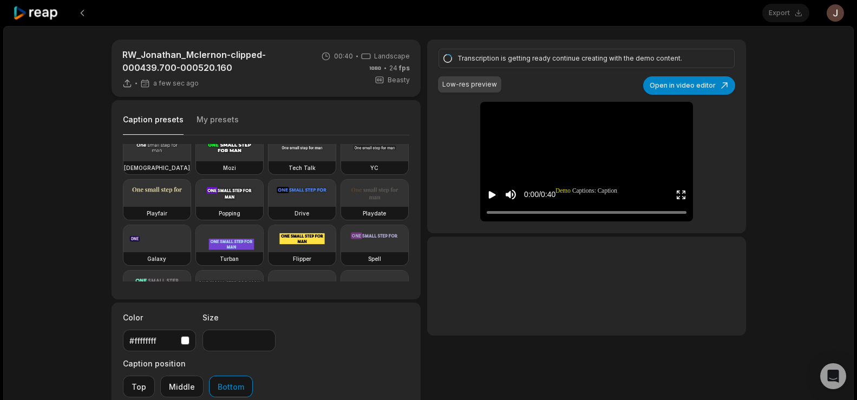
scroll to position [124, 0]
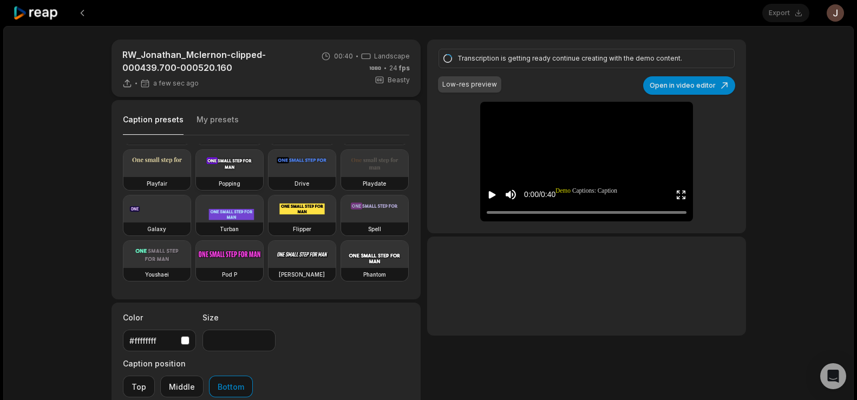
click at [196, 173] on video at bounding box center [229, 163] width 67 height 27
click at [491, 198] on icon "Play video" at bounding box center [491, 194] width 11 height 11
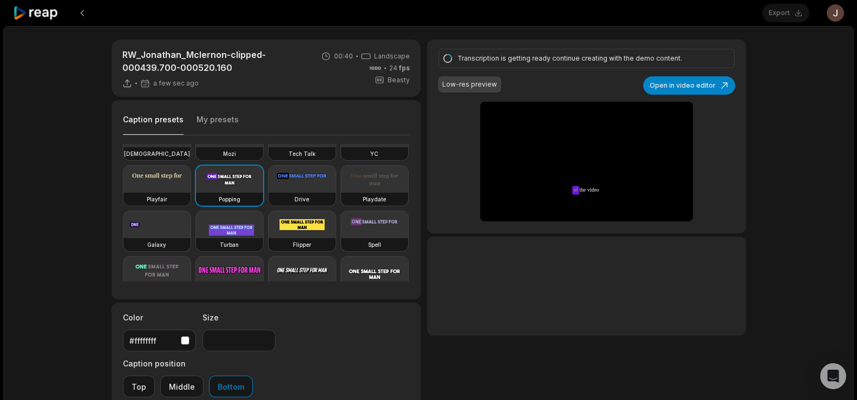
scroll to position [71, 0]
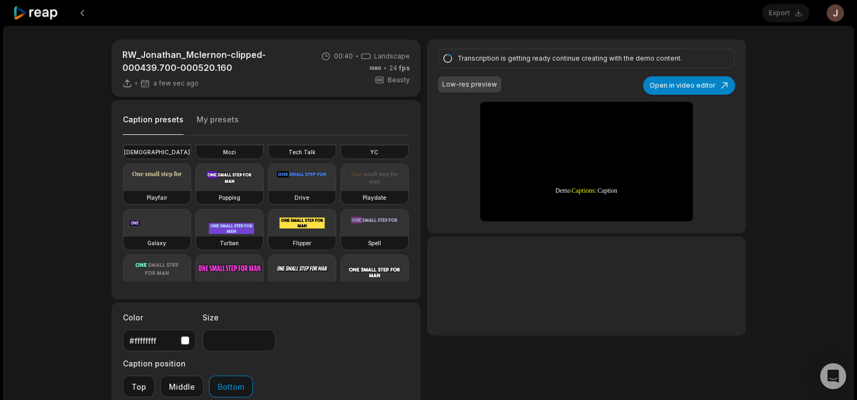
drag, startPoint x: 856, startPoint y: 143, endPoint x: 854, endPoint y: 152, distance: 8.3
click at [854, 152] on div "Export Open user menu RW_Jonathan_Mclernon-clipped-000439.700-000520.160 a few …" at bounding box center [428, 312] width 857 height 624
click at [856, 151] on html "Export Open user menu RW_Jonathan_Mclernon-clipped-000439.700-000520.160 a few …" at bounding box center [428, 200] width 857 height 400
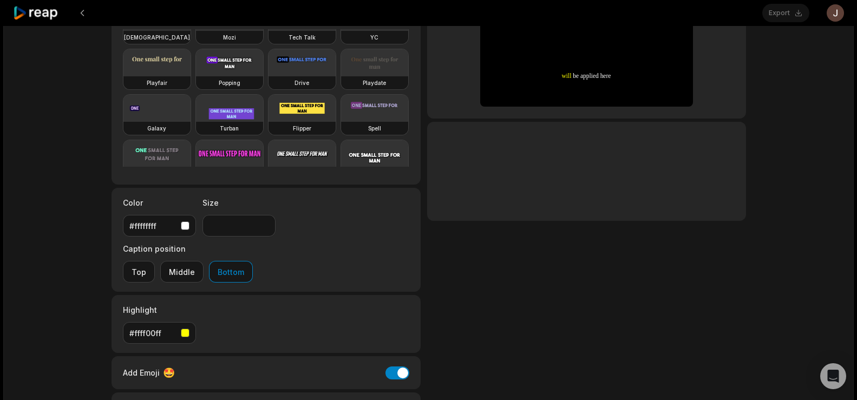
scroll to position [143, 0]
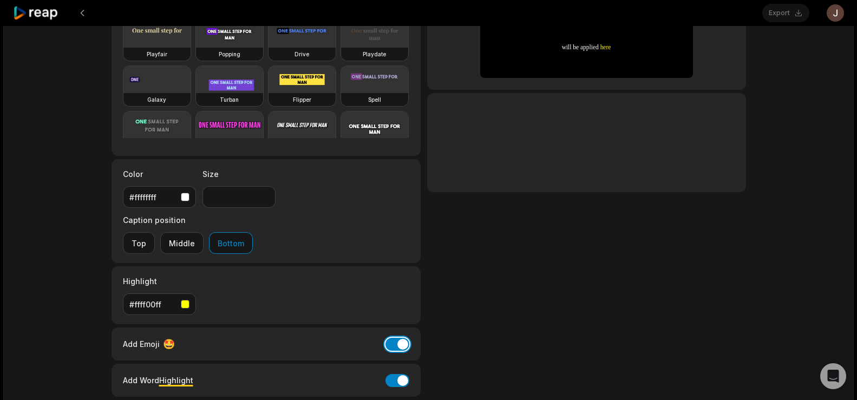
click at [399, 338] on button "Add Emoji" at bounding box center [397, 344] width 24 height 13
click at [399, 374] on button "Add Word Highlight" at bounding box center [397, 380] width 24 height 13
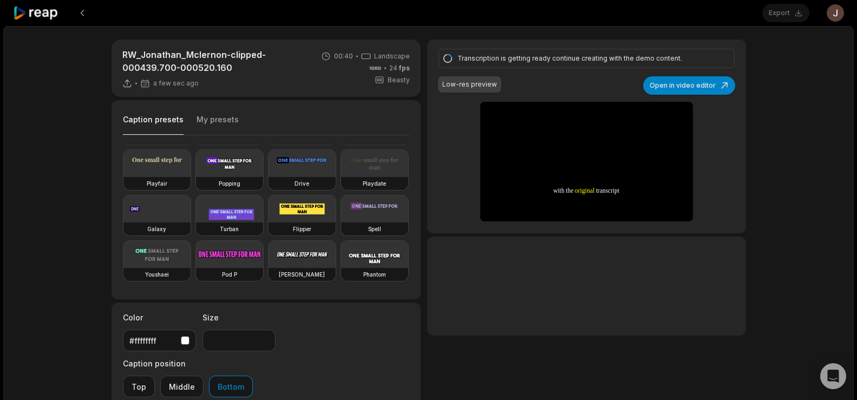
scroll to position [100, 0]
click at [219, 188] on h3 "Popping" at bounding box center [230, 183] width 22 height 9
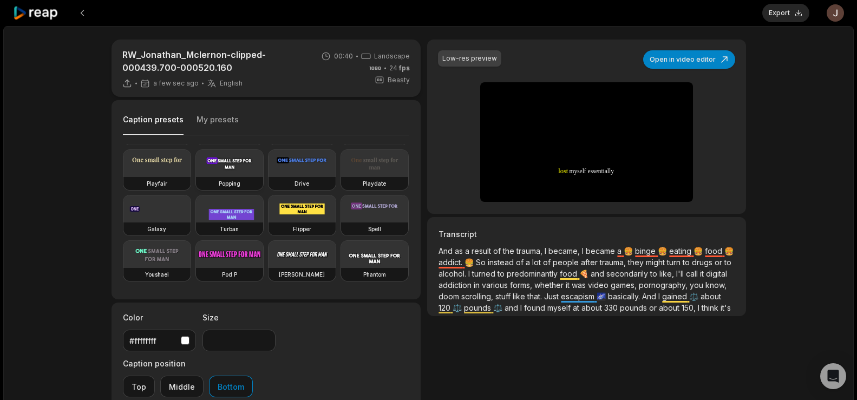
click at [196, 177] on video at bounding box center [229, 163] width 67 height 27
type input "**"
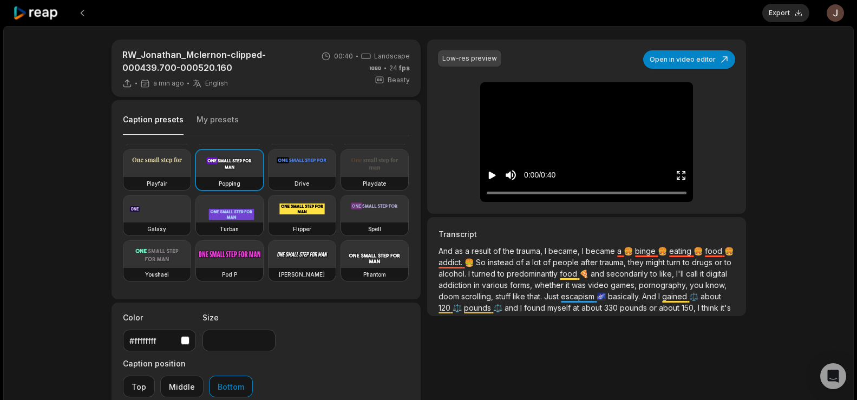
click at [494, 172] on icon "Play video" at bounding box center [491, 175] width 11 height 11
click at [783, 10] on button "Export" at bounding box center [785, 13] width 47 height 18
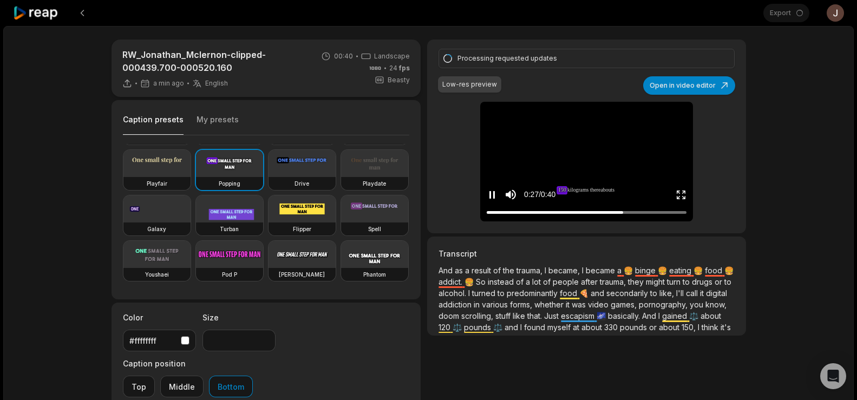
click at [490, 193] on icon "Pause video" at bounding box center [490, 195] width 2 height 8
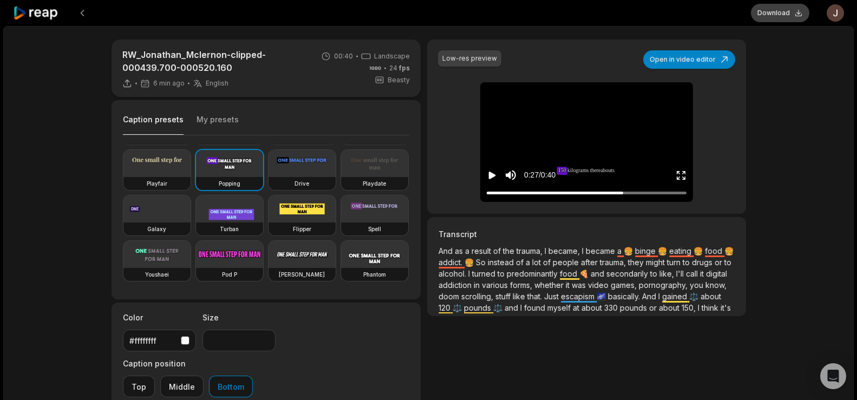
click at [765, 10] on button "Download" at bounding box center [780, 13] width 58 height 18
click at [86, 9] on button at bounding box center [82, 12] width 19 height 19
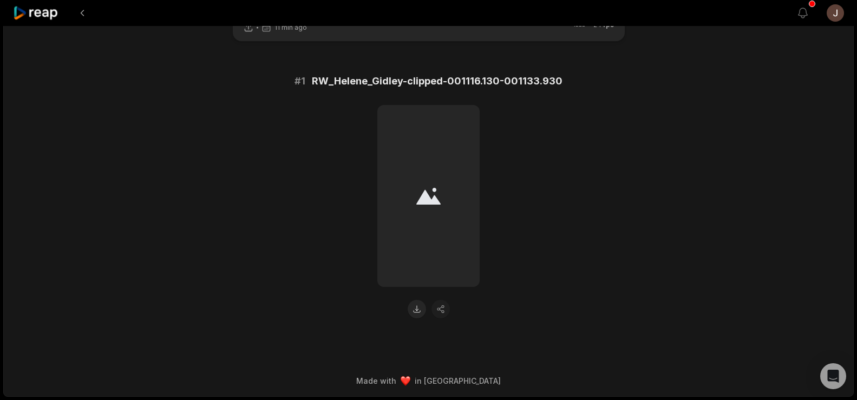
scroll to position [47, 0]
drag, startPoint x: 846, startPoint y: 124, endPoint x: 584, endPoint y: 156, distance: 263.3
click at [584, 156] on div at bounding box center [429, 211] width 524 height 213
click at [415, 313] on button at bounding box center [416, 309] width 18 height 18
click at [88, 14] on button at bounding box center [82, 12] width 19 height 19
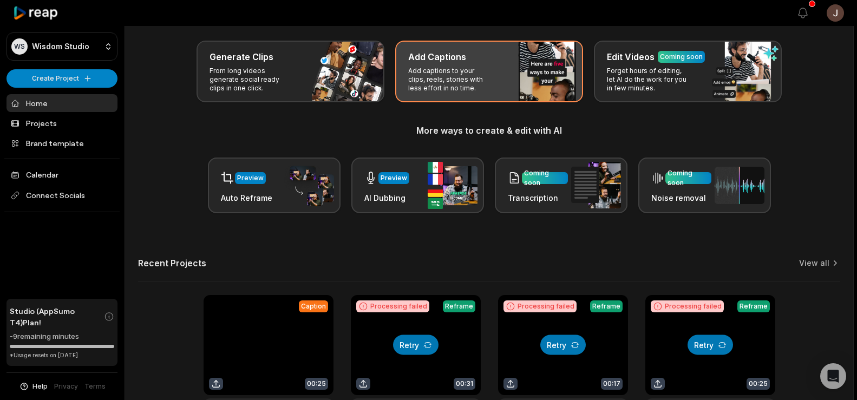
click at [451, 64] on div "Add Captions Add captions to your clips, reels, stories with less effort in no …" at bounding box center [489, 72] width 188 height 62
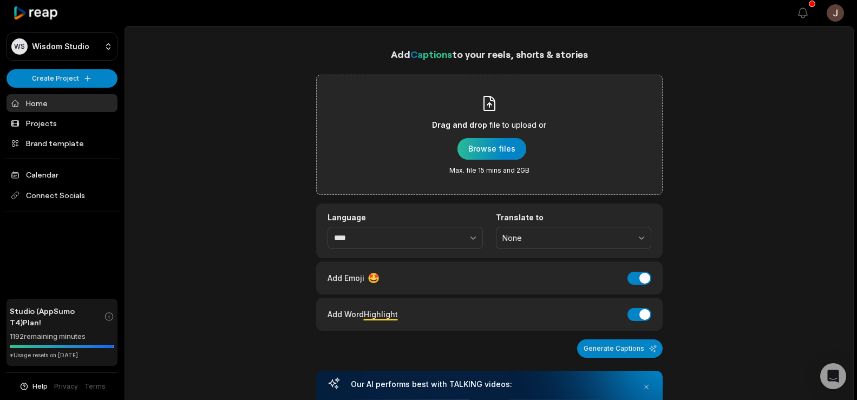
click at [483, 148] on div "button" at bounding box center [491, 149] width 69 height 22
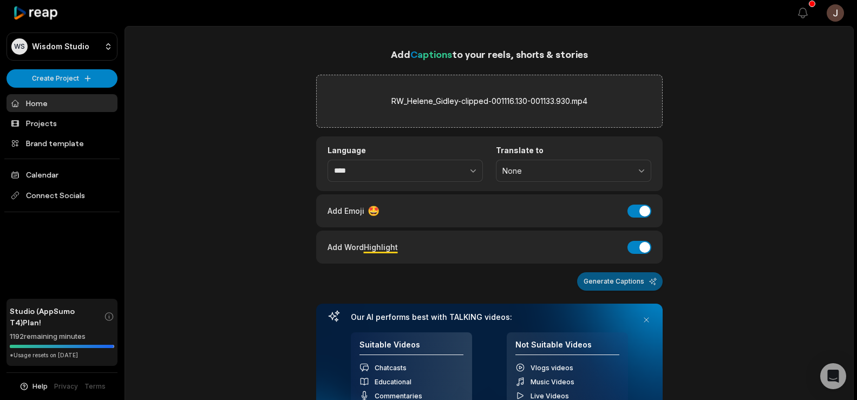
click at [618, 279] on button "Generate Captions" at bounding box center [620, 281] width 86 height 18
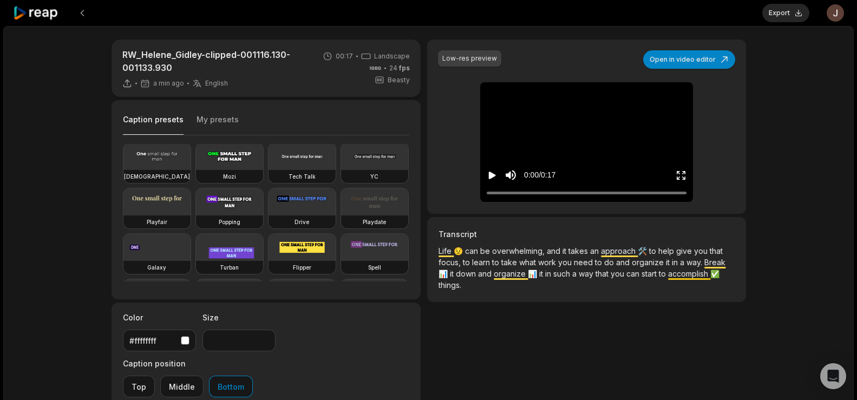
scroll to position [80, 0]
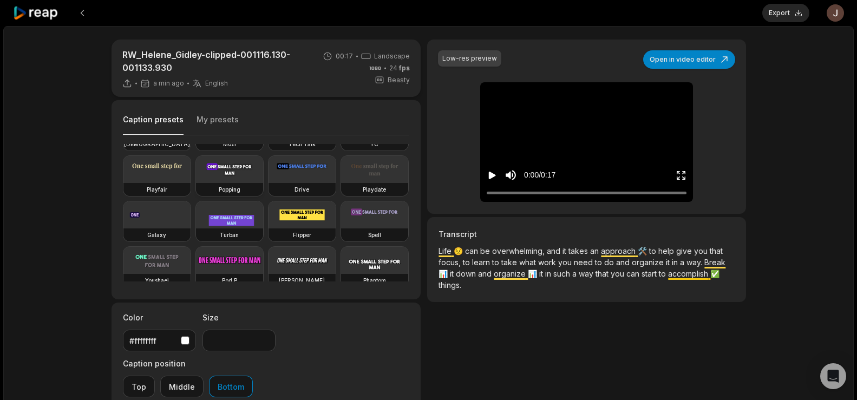
click at [196, 183] on video at bounding box center [229, 169] width 67 height 27
type input "**"
click at [783, 146] on div "RW_Helene_Gidley-clipped-001116.130-001133.930 a min ago English en 00:17 Lands…" at bounding box center [428, 323] width 850 height 595
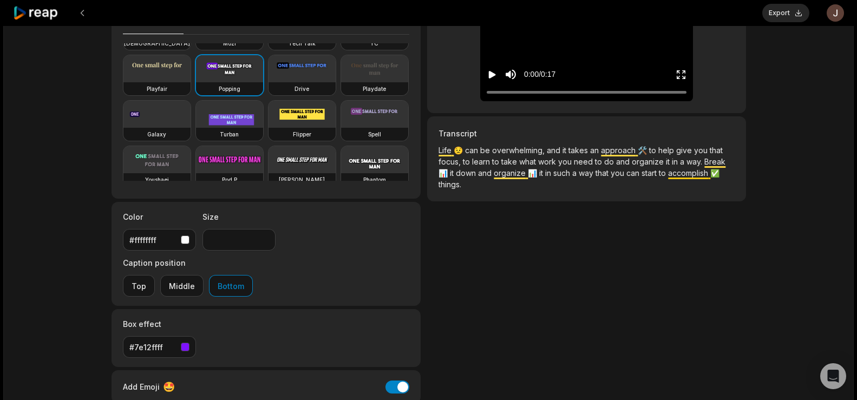
scroll to position [121, 0]
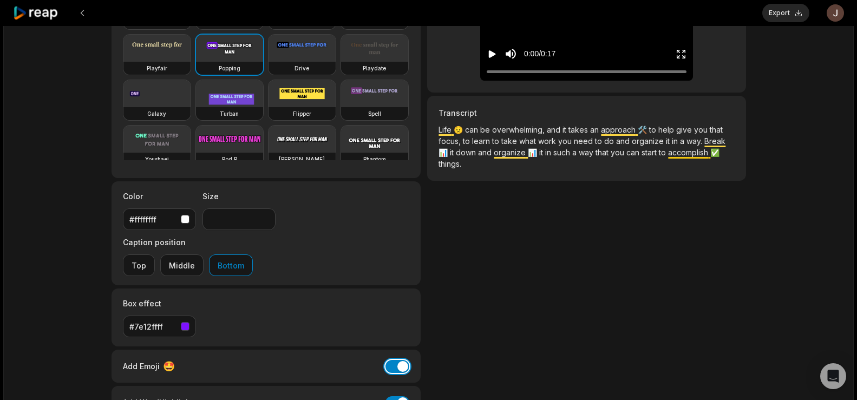
click at [404, 360] on button "Add Emoji" at bounding box center [397, 366] width 24 height 13
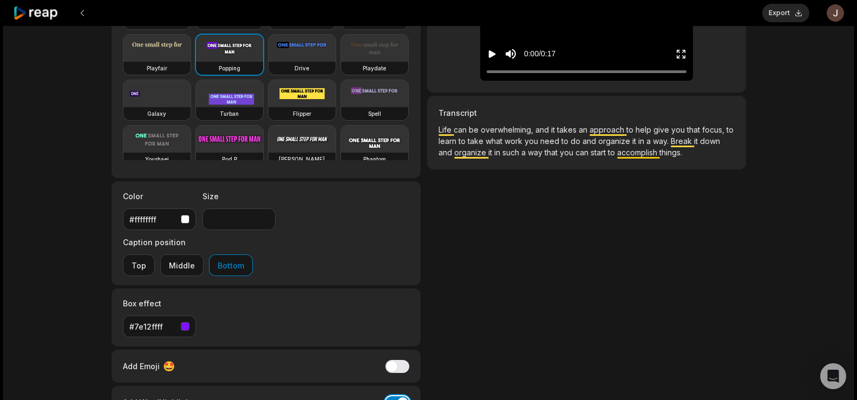
click at [401, 396] on button "Add Word Highlight" at bounding box center [397, 402] width 24 height 13
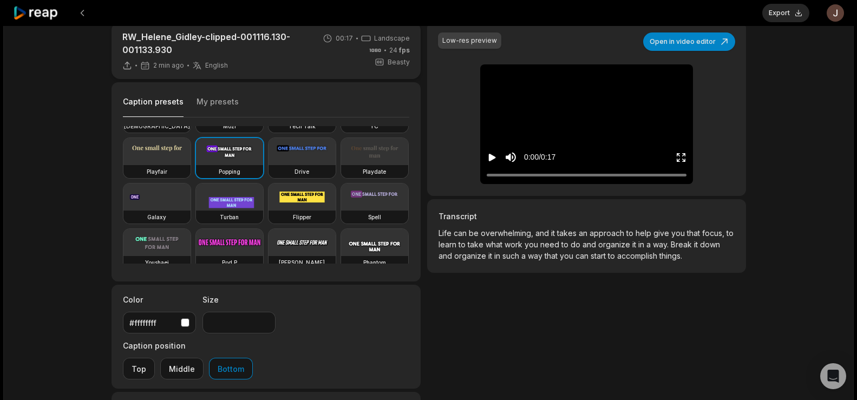
scroll to position [12, 0]
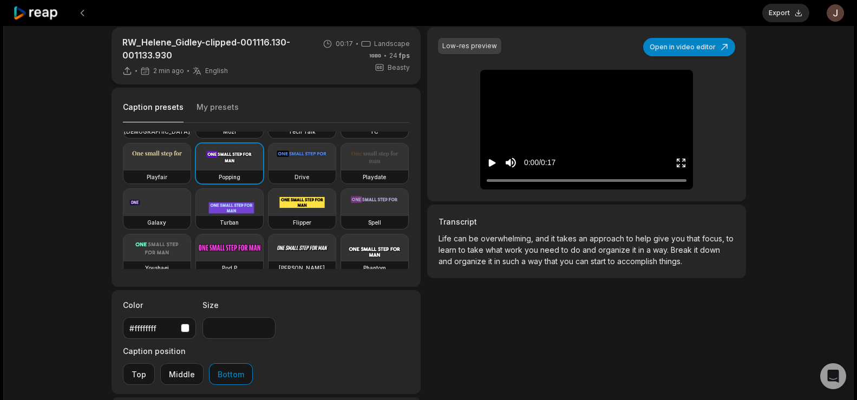
click at [493, 162] on icon "Play video" at bounding box center [492, 163] width 7 height 8
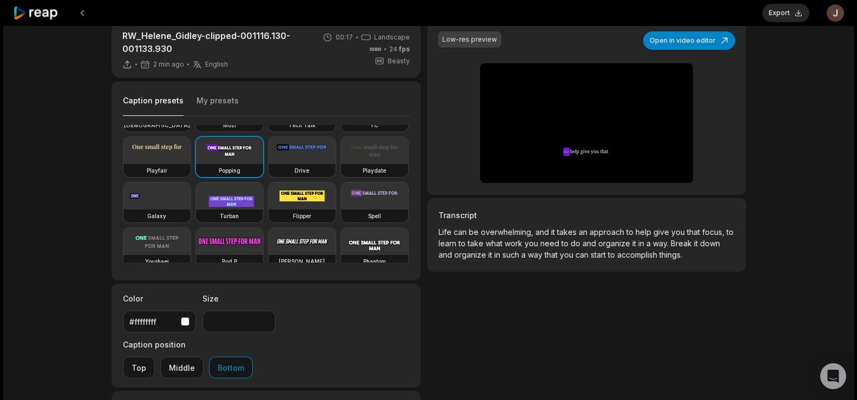
scroll to position [0, 0]
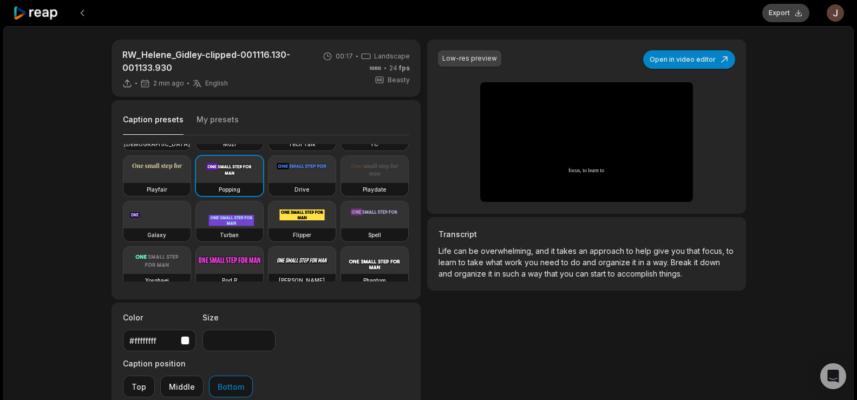
click at [781, 12] on button "Export" at bounding box center [785, 13] width 47 height 18
click at [490, 172] on icon "Play video" at bounding box center [492, 176] width 7 height 8
click at [490, 172] on icon "Pause video" at bounding box center [490, 176] width 2 height 8
click at [777, 15] on button "Download" at bounding box center [780, 13] width 58 height 18
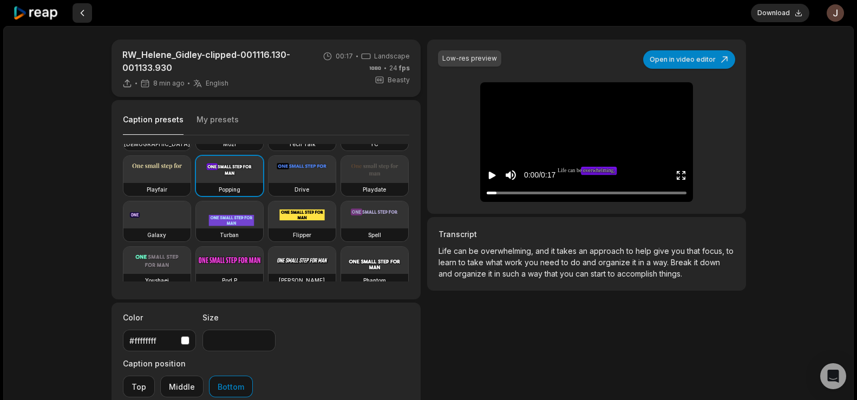
click at [84, 12] on button at bounding box center [82, 12] width 19 height 19
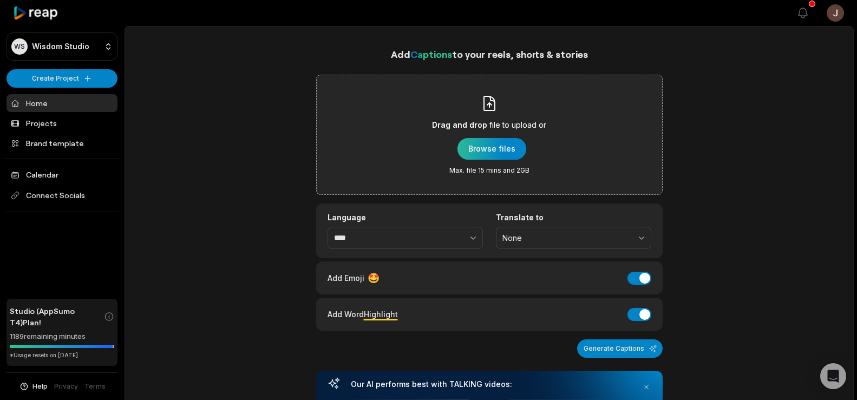
click at [475, 148] on div "button" at bounding box center [491, 149] width 69 height 22
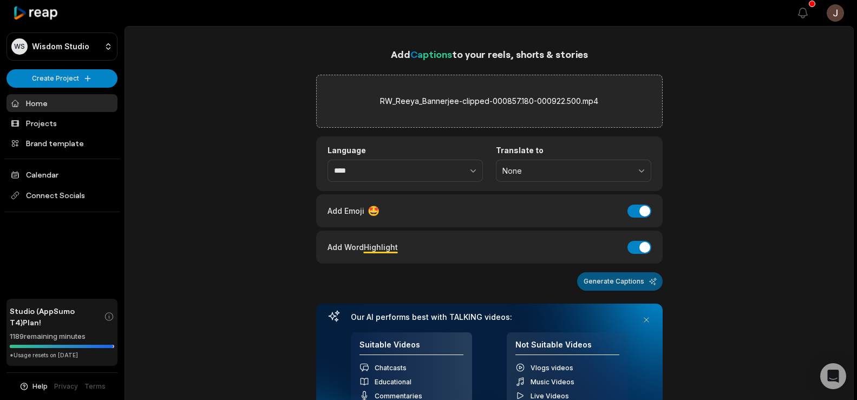
click at [608, 281] on button "Generate Captions" at bounding box center [620, 281] width 86 height 18
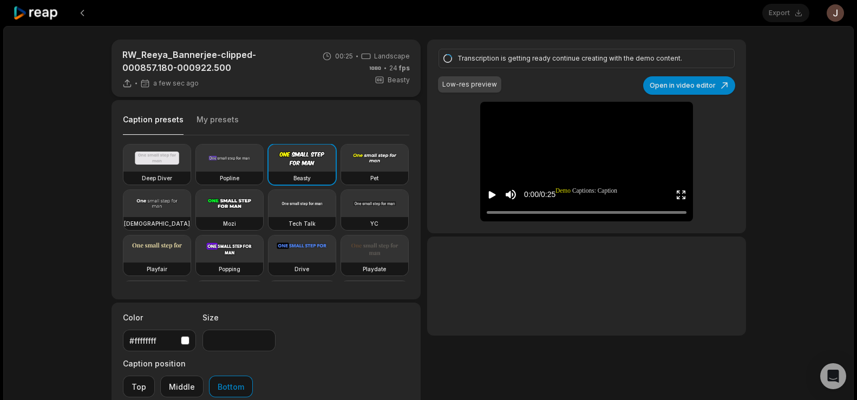
drag, startPoint x: 303, startPoint y: 164, endPoint x: 487, endPoint y: 196, distance: 186.8
click at [487, 196] on div "RW_Reeya_Bannerjee-clipped-000857.180-000922.500 a few sec ago 00:25 Landscape …" at bounding box center [429, 302] width 656 height 525
click at [487, 196] on icon "Play video" at bounding box center [491, 194] width 11 height 11
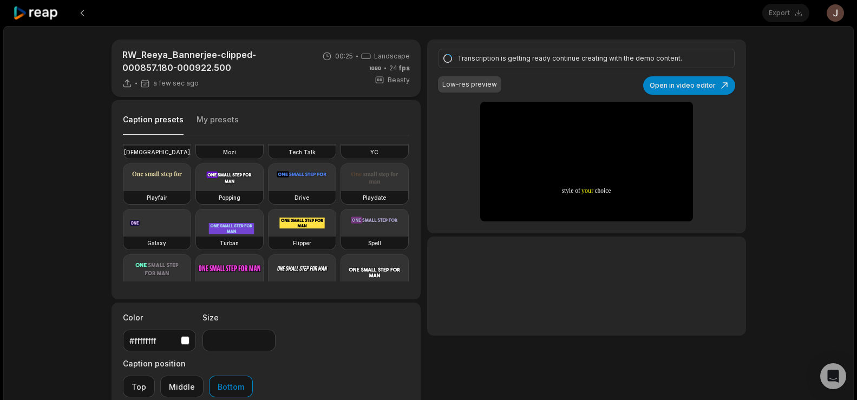
scroll to position [73, 0]
click at [196, 190] on video at bounding box center [229, 176] width 67 height 27
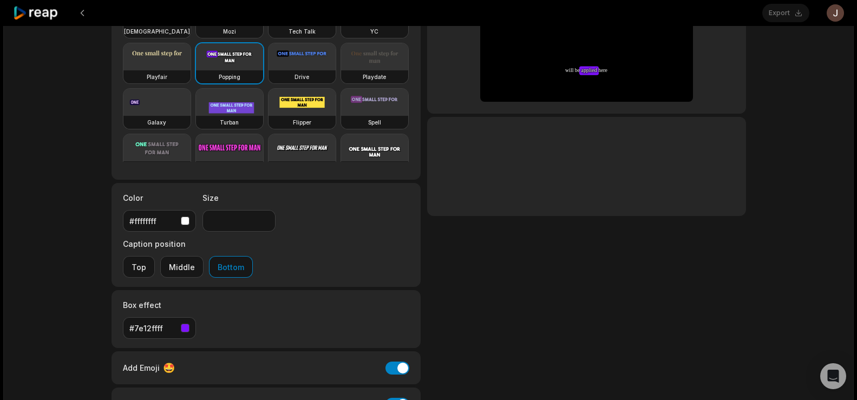
scroll to position [165, 0]
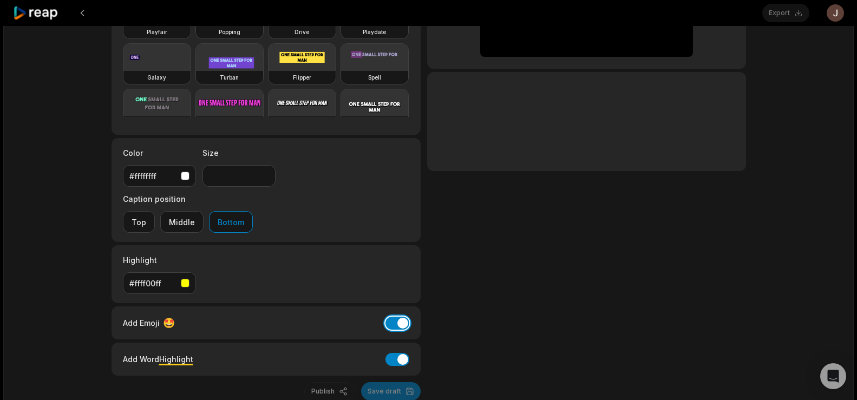
click at [403, 317] on button "Add Emoji" at bounding box center [397, 323] width 24 height 13
click at [196, 25] on video at bounding box center [229, 11] width 67 height 27
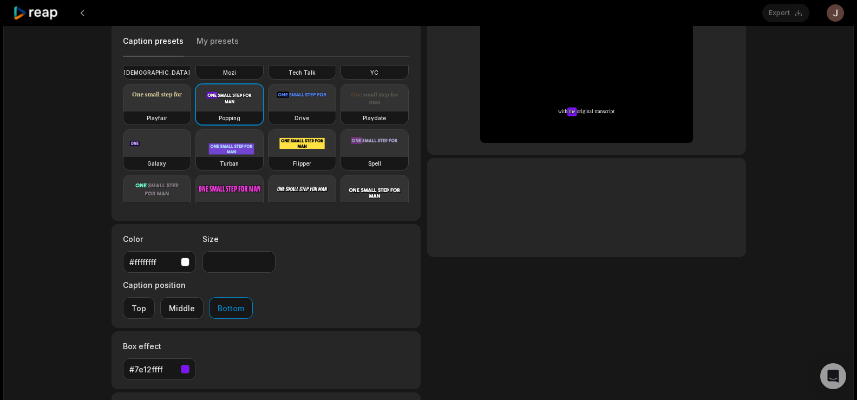
drag, startPoint x: 851, startPoint y: 185, endPoint x: 860, endPoint y: 170, distance: 17.5
click at [856, 170] on html "Export Open user menu RW_Reeya_Bannerjee-clipped-000857.180-000922.500 a few se…" at bounding box center [428, 122] width 857 height 400
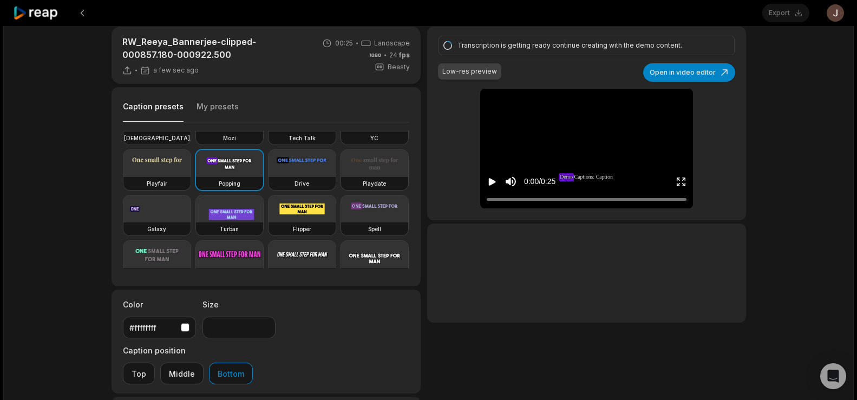
scroll to position [0, 0]
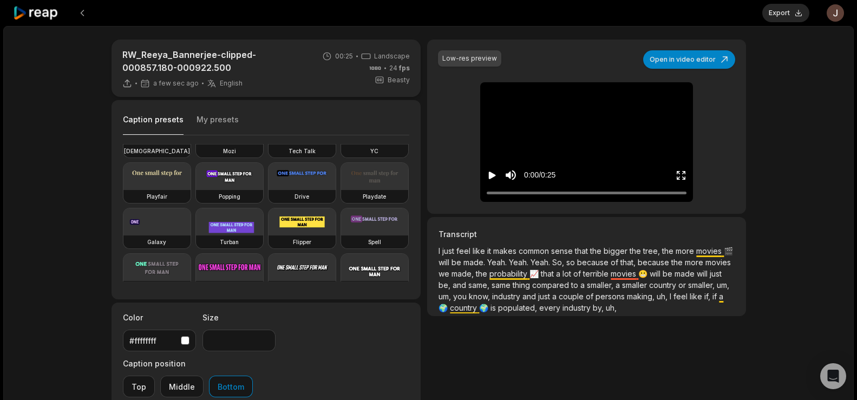
click at [489, 179] on icon "Play video" at bounding box center [491, 175] width 11 height 11
click at [196, 190] on video at bounding box center [229, 176] width 67 height 27
type input "**"
click at [779, 7] on button "Export" at bounding box center [785, 13] width 47 height 18
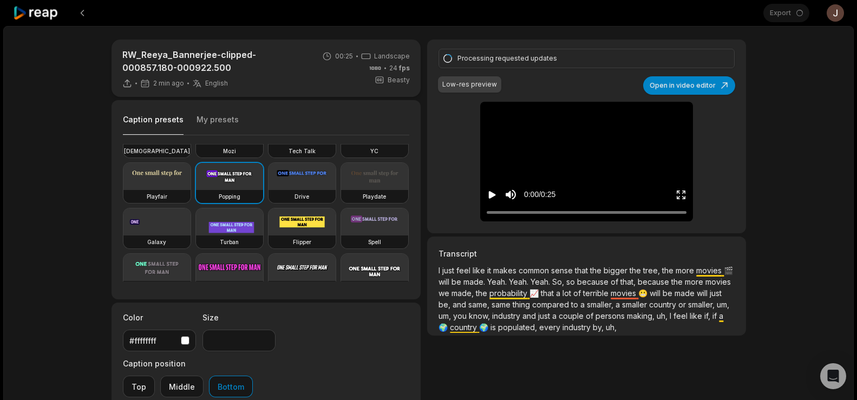
click at [492, 194] on icon "Play video" at bounding box center [492, 195] width 7 height 8
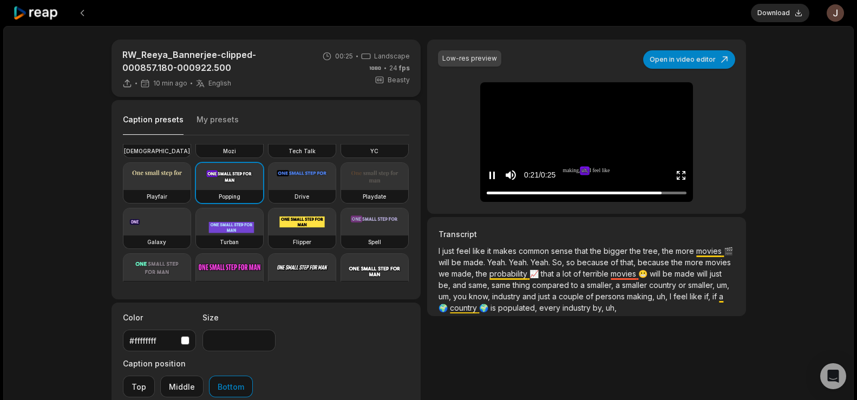
click at [491, 175] on icon "Pause video" at bounding box center [491, 175] width 11 height 11
click at [780, 11] on button "Download" at bounding box center [780, 13] width 58 height 18
click at [83, 10] on button at bounding box center [82, 12] width 19 height 19
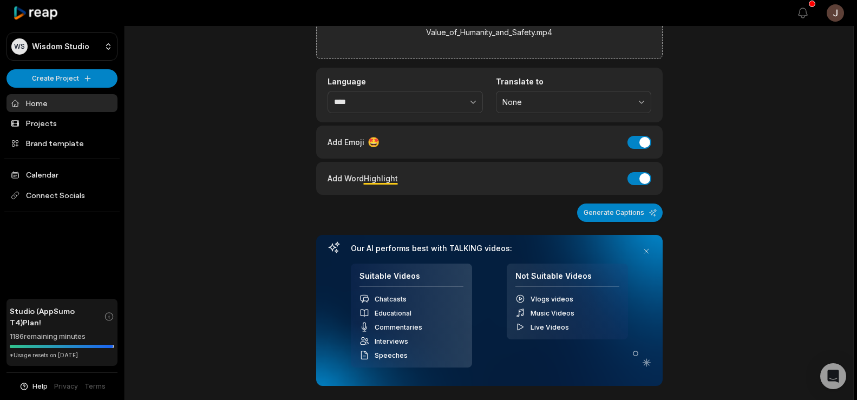
scroll to position [72, 0]
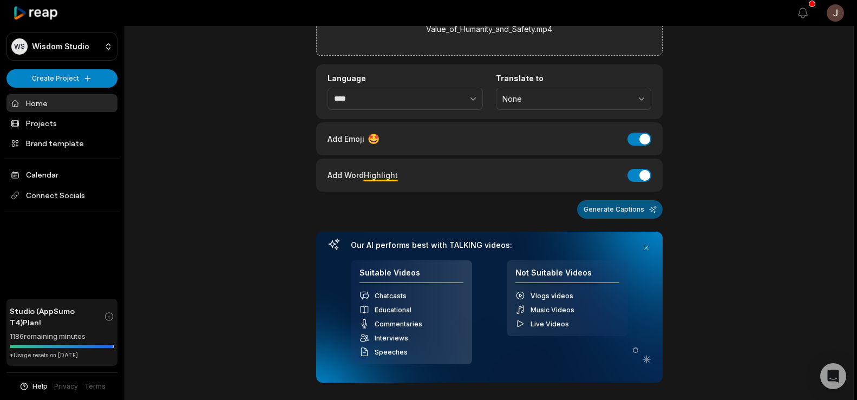
click at [597, 210] on button "Generate Captions" at bounding box center [620, 209] width 86 height 18
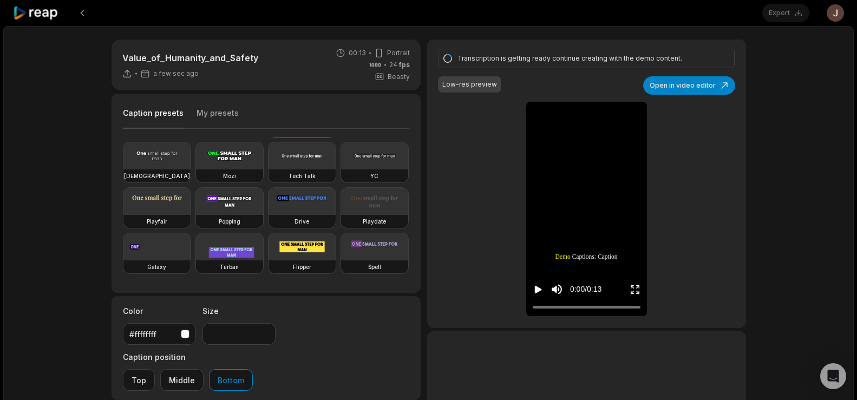
scroll to position [43, 0]
click at [196, 213] on video at bounding box center [229, 199] width 67 height 27
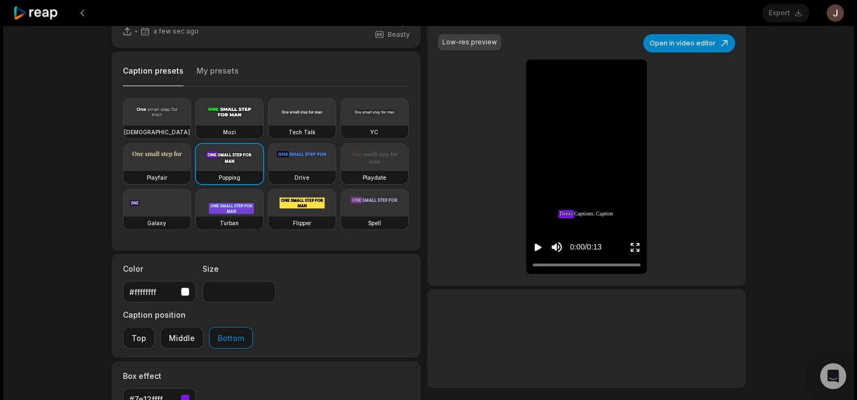
scroll to position [63, 0]
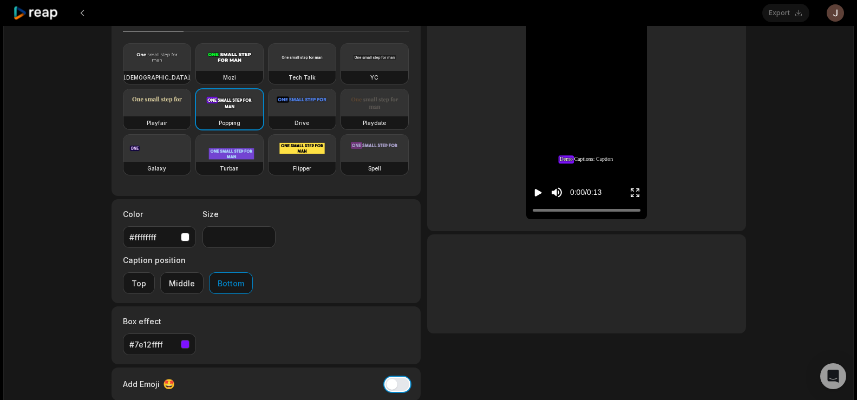
scroll to position [100, 0]
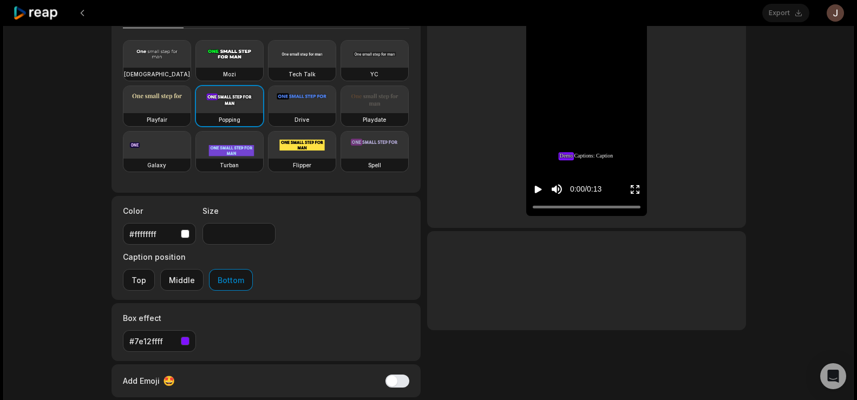
click at [536, 188] on icon "Play video" at bounding box center [538, 190] width 7 height 8
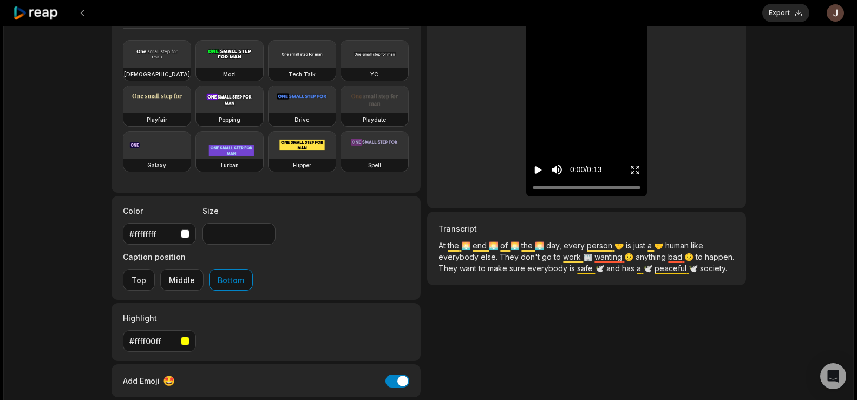
click at [537, 168] on icon "Play video" at bounding box center [538, 170] width 7 height 8
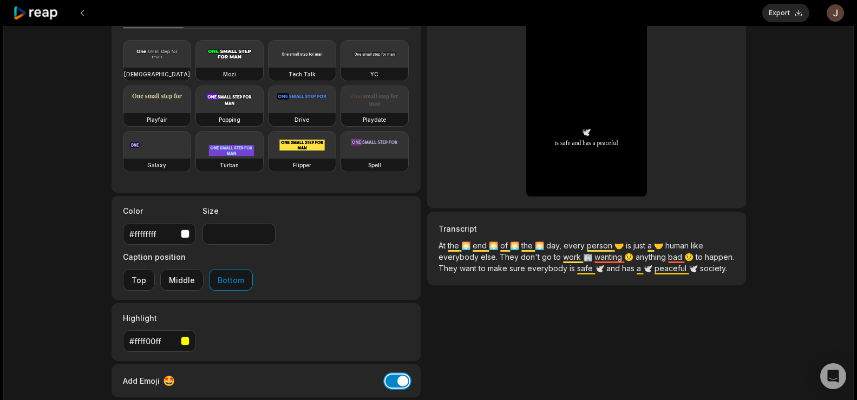
click at [389, 374] on button "Add Emoji" at bounding box center [397, 380] width 24 height 13
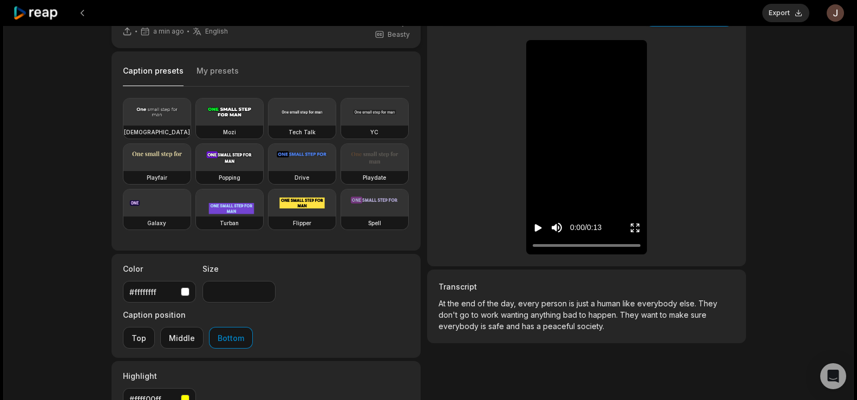
scroll to position [41, 0]
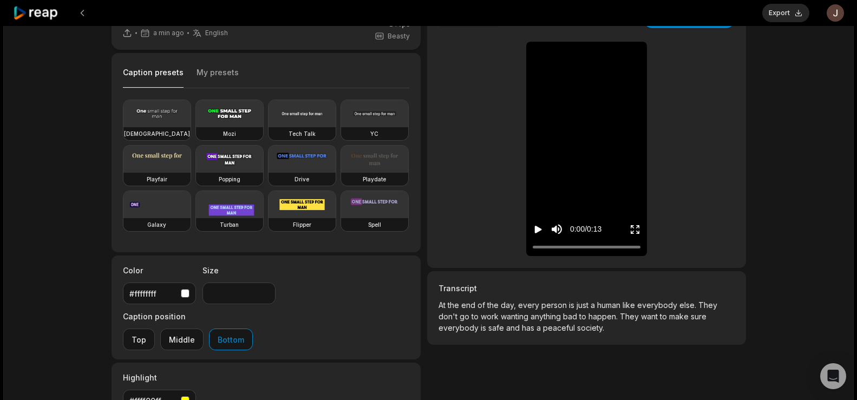
click at [196, 173] on video at bounding box center [229, 159] width 67 height 27
type input "**"
click at [538, 228] on icon "Play video" at bounding box center [538, 230] width 7 height 8
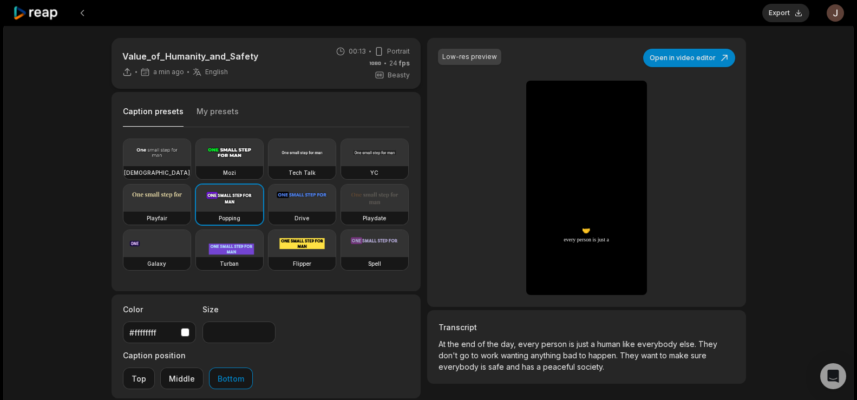
scroll to position [0, 0]
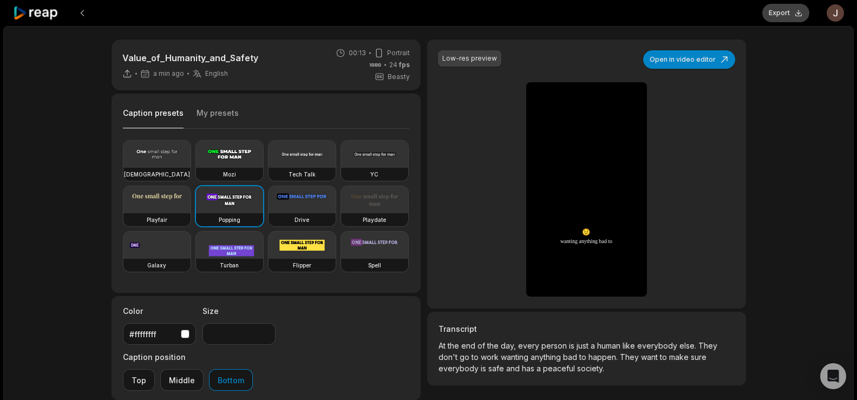
click at [780, 14] on button "Export" at bounding box center [785, 13] width 47 height 18
click at [774, 13] on button "Download" at bounding box center [780, 13] width 58 height 18
